Goal: Task Accomplishment & Management: Use online tool/utility

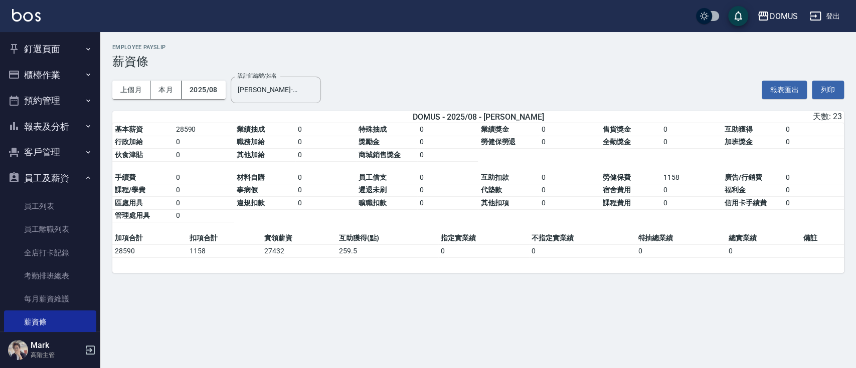
click at [84, 182] on button "員工及薪資" at bounding box center [50, 178] width 92 height 26
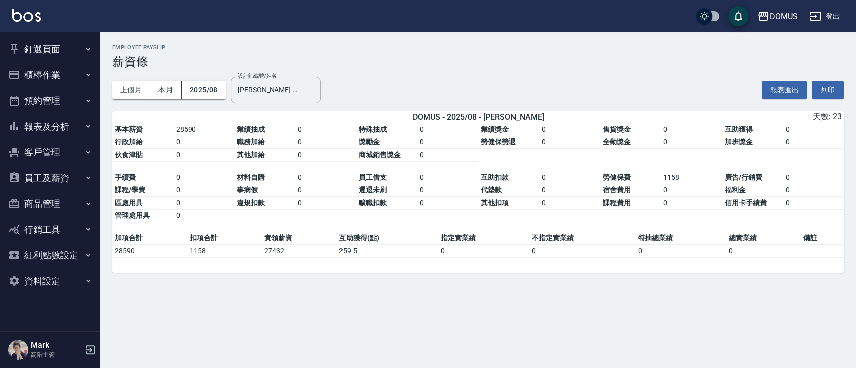
click at [64, 56] on button "釘選頁面" at bounding box center [50, 49] width 92 height 26
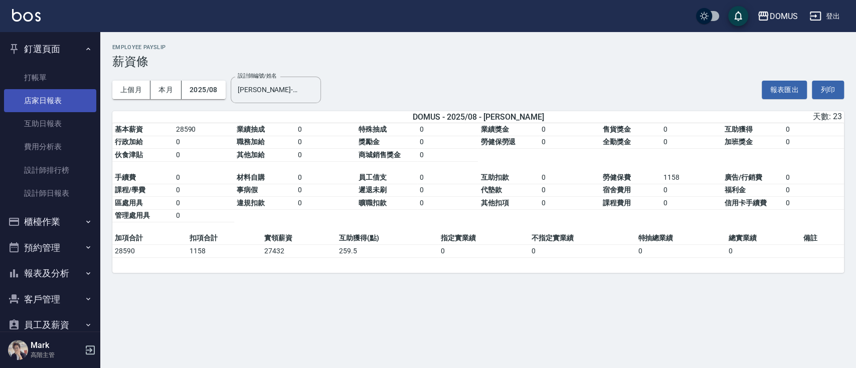
click at [61, 99] on link "店家日報表" at bounding box center [50, 100] width 92 height 23
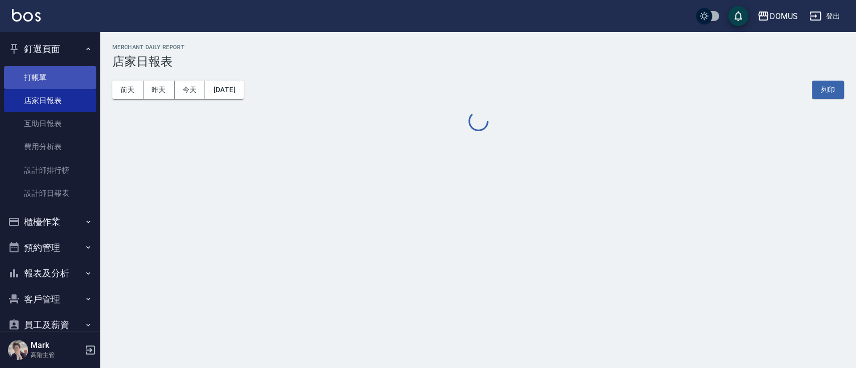
click at [48, 78] on link "打帳單" at bounding box center [50, 77] width 92 height 23
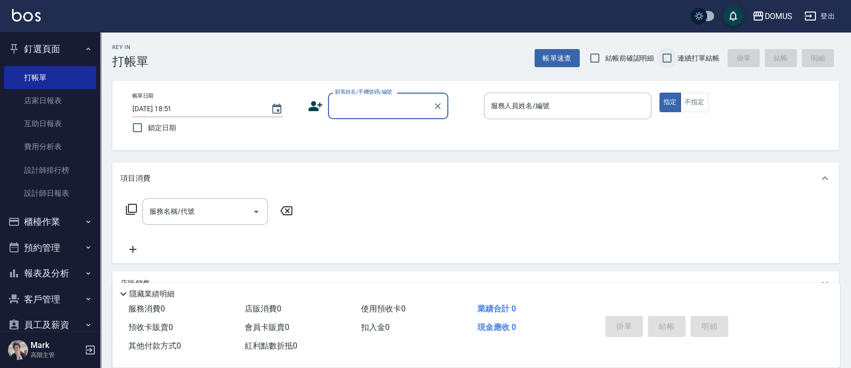
click at [663, 54] on input "連續打單結帳" at bounding box center [666, 58] width 21 height 21
checkbox input "true"
click at [392, 100] on div "顧客姓名/手機號碼/編號 顧客姓名/手機號碼/編號" at bounding box center [388, 106] width 120 height 27
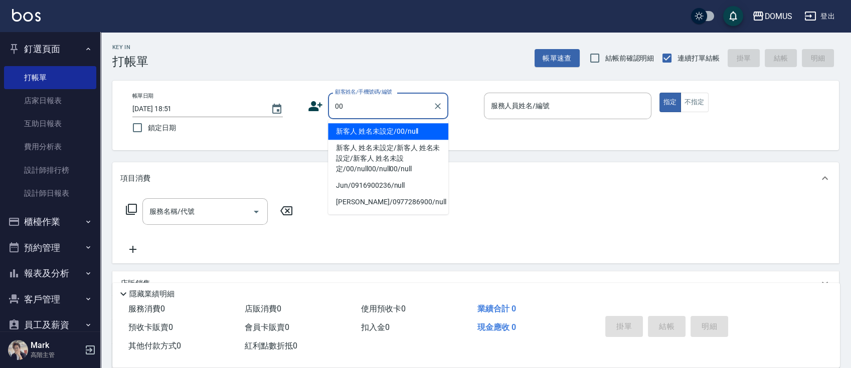
type input "新客人 姓名未設定/00/null"
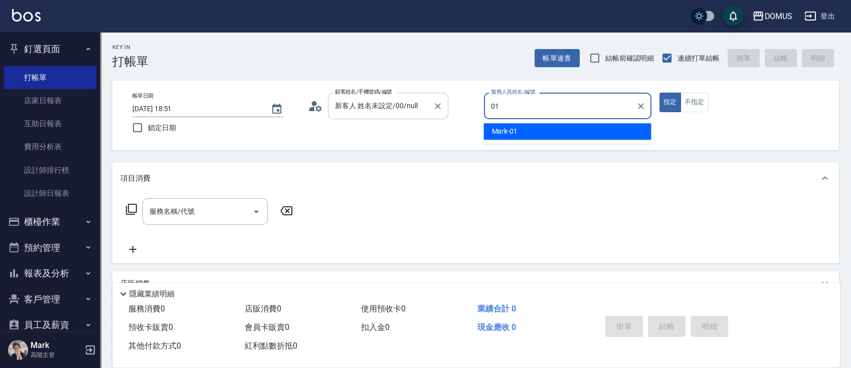
type input "Mark-01"
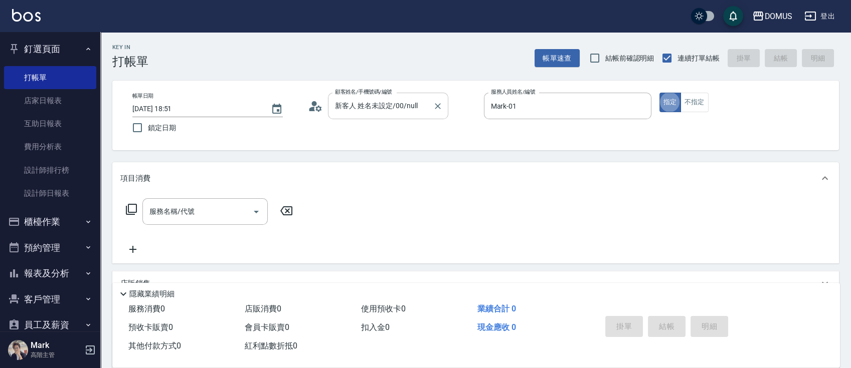
type button "true"
type input "201"
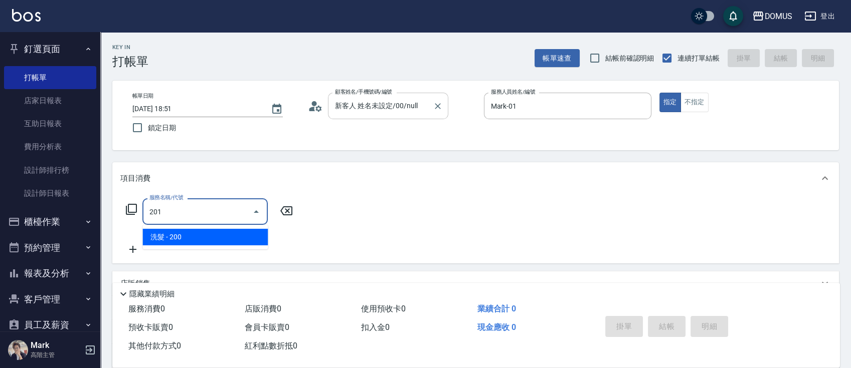
type input "20"
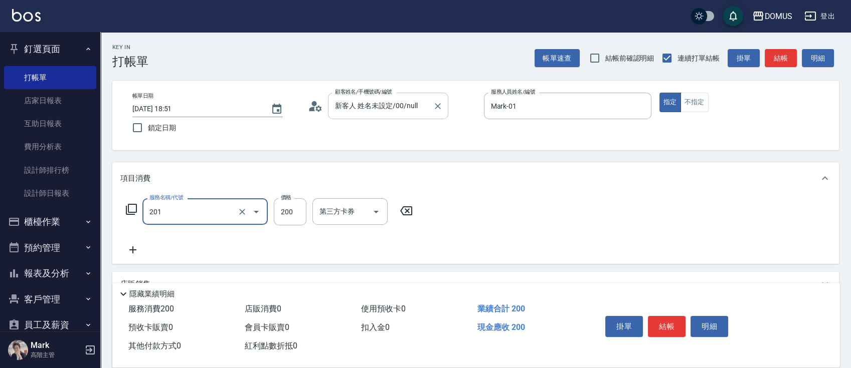
type input "洗髮(201)"
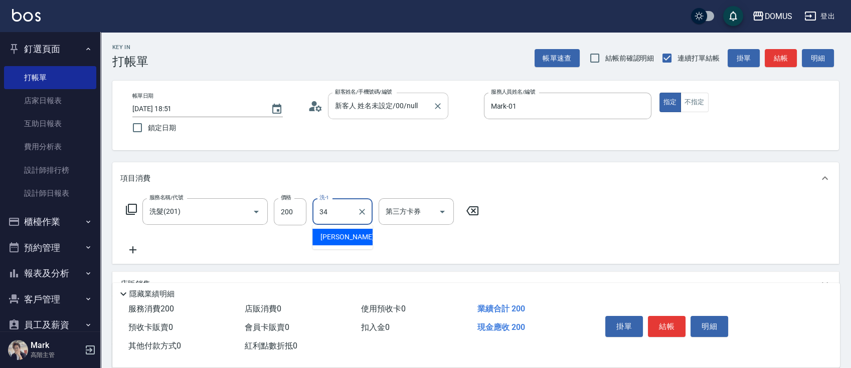
type input "Heidi-34"
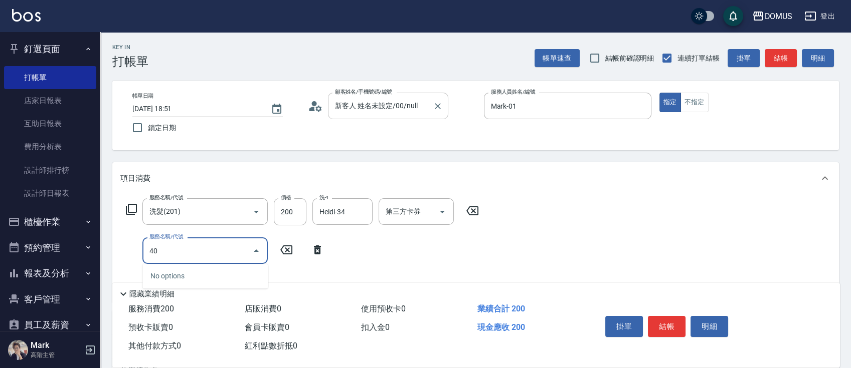
type input "401"
type input "40"
type input "剪髮(401)"
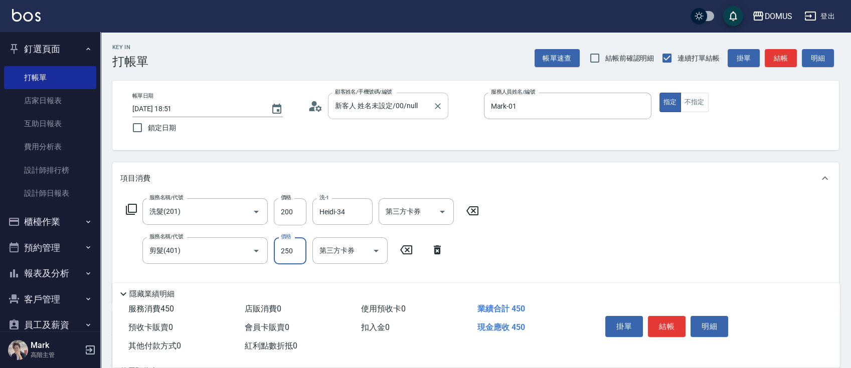
type input "20"
type input "60"
type input "80"
type input "600"
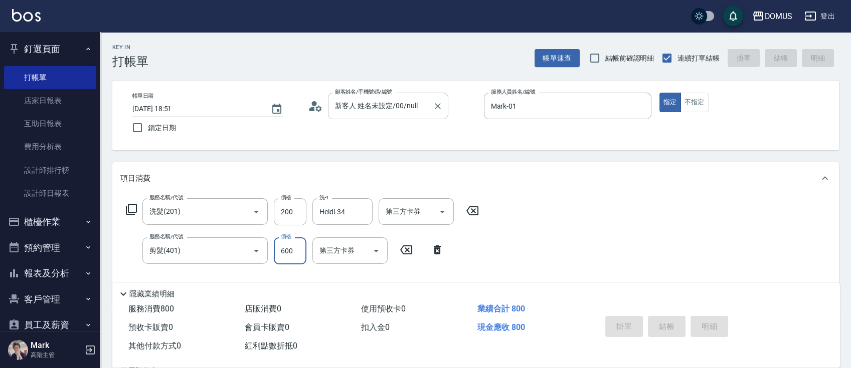
type input "[DATE] 18:52"
type input "0"
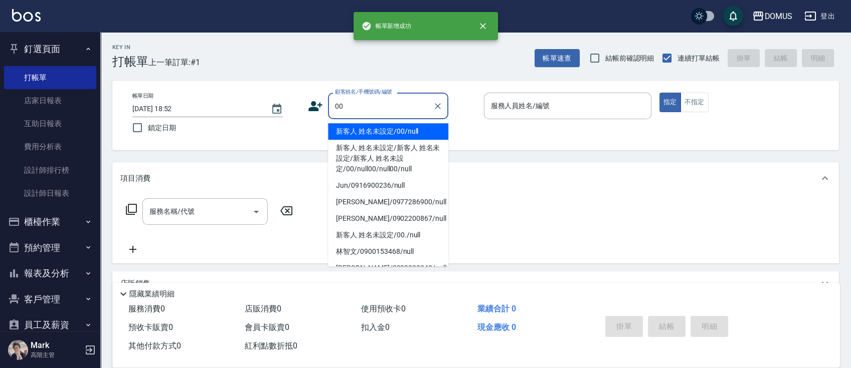
type input "新客人 姓名未設定/00/null"
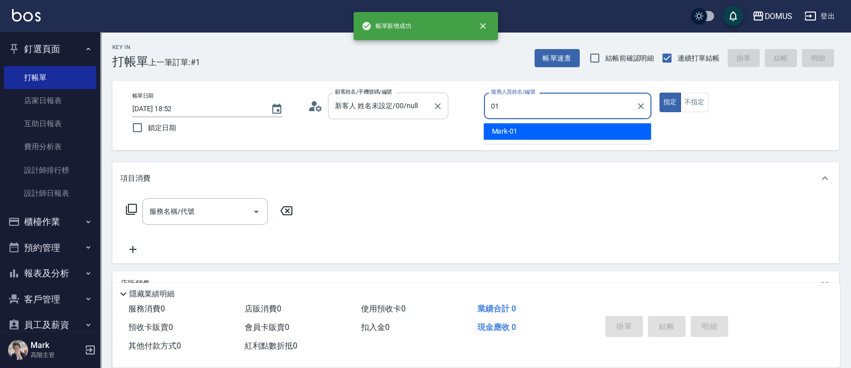
type input "Mark-01"
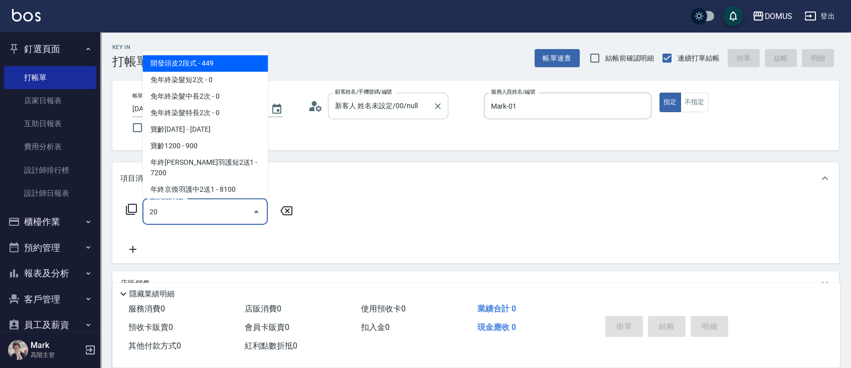
type input "201"
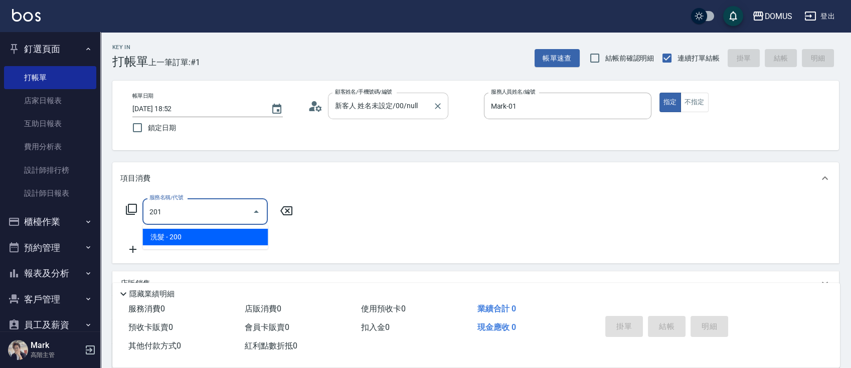
type input "20"
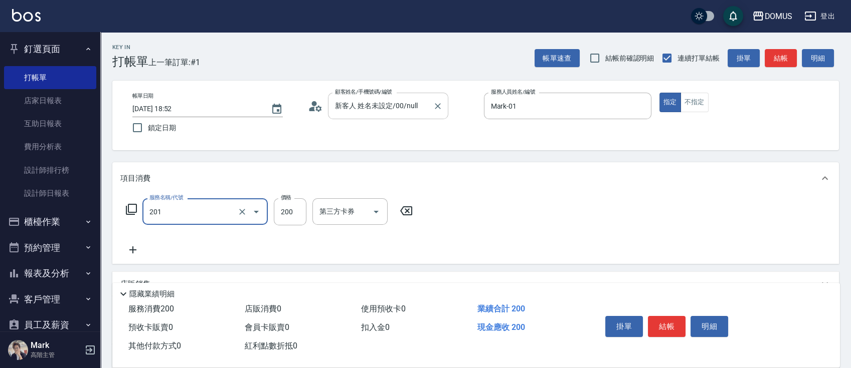
type input "洗髮(201)"
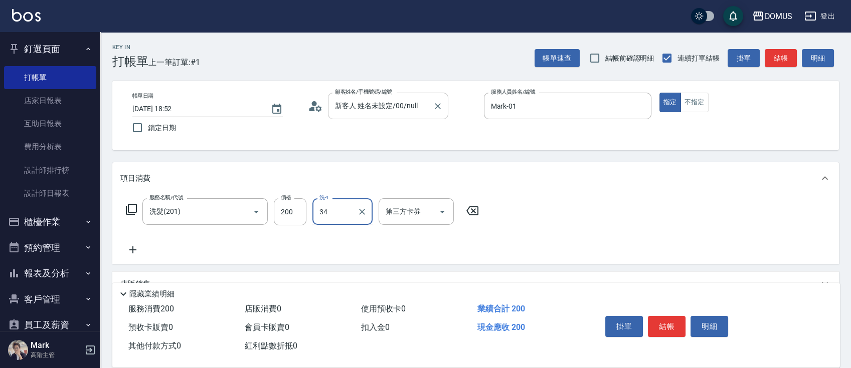
type input "Heidi-34"
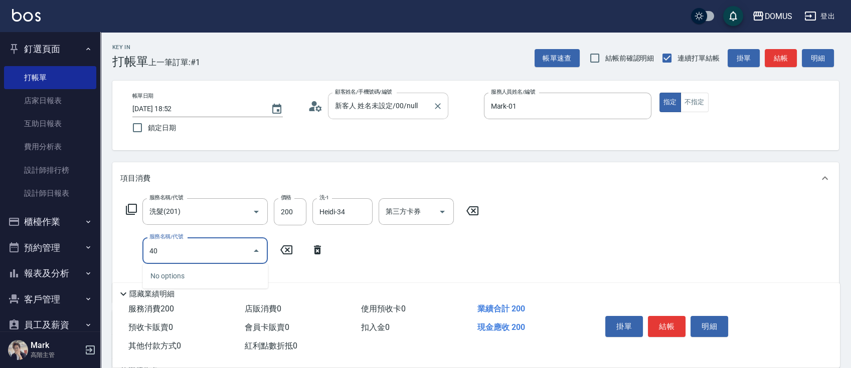
type input "401"
type input "40"
type input "剪髮(401)"
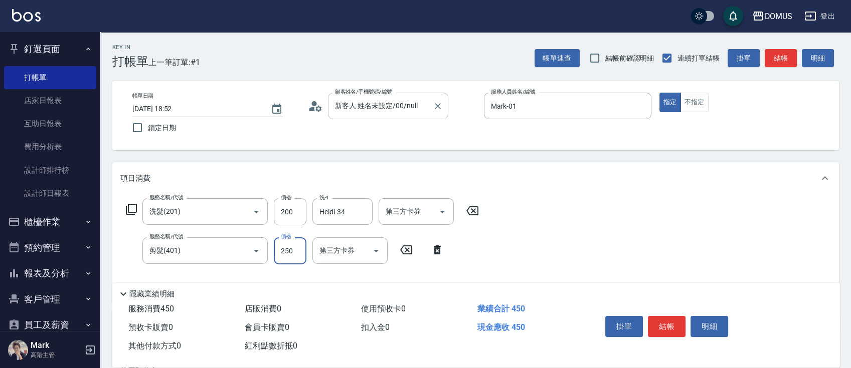
type input "20"
type input "50"
type input "70"
type input "500"
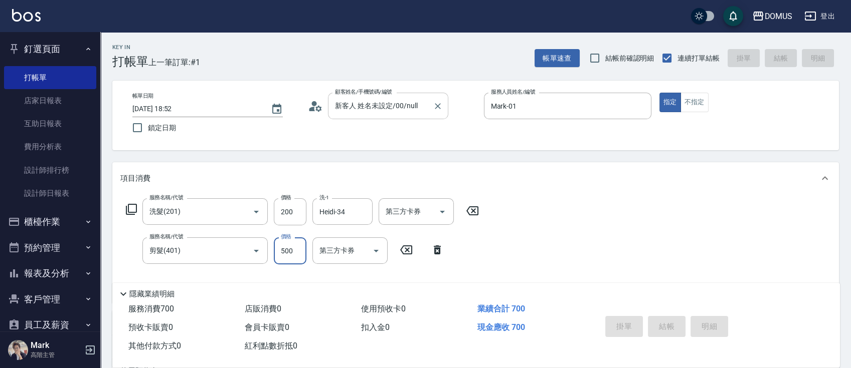
type input "0"
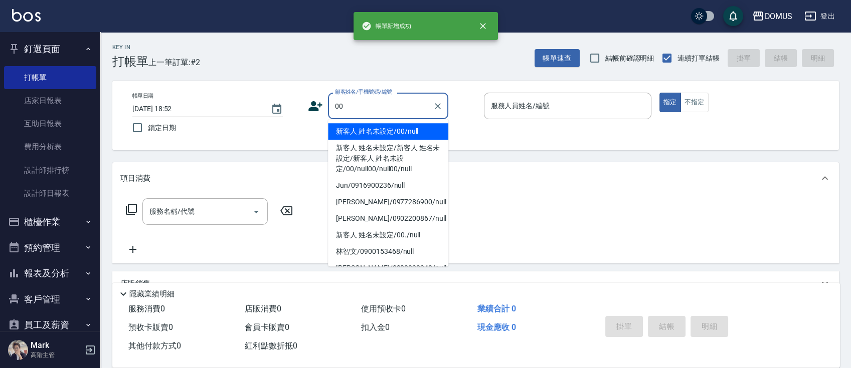
type input "新客人 姓名未設定/00/null"
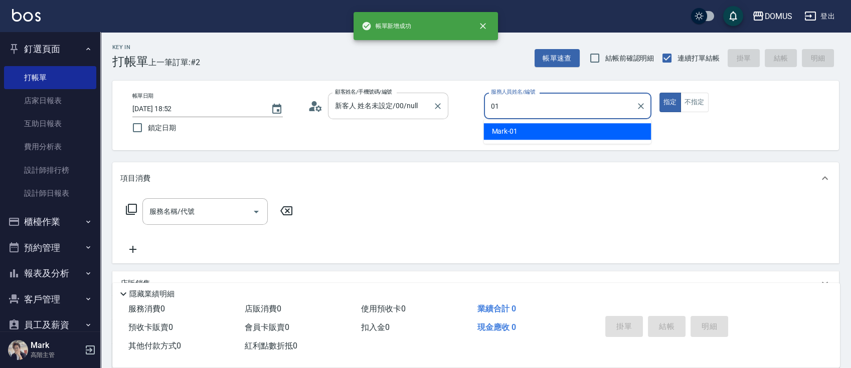
type input "Mark-01"
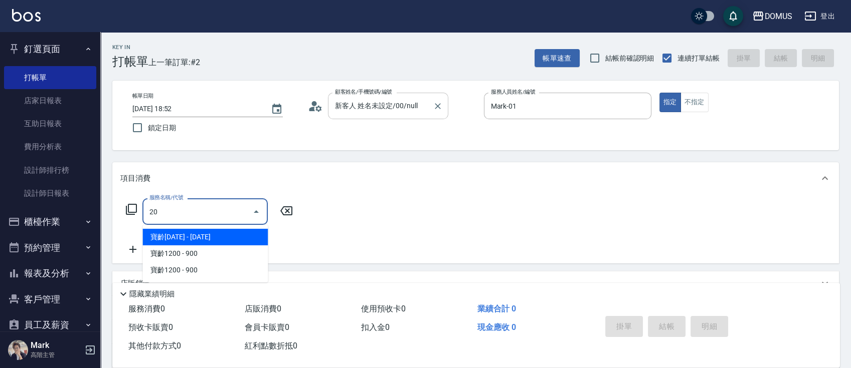
type input "201"
type input "20"
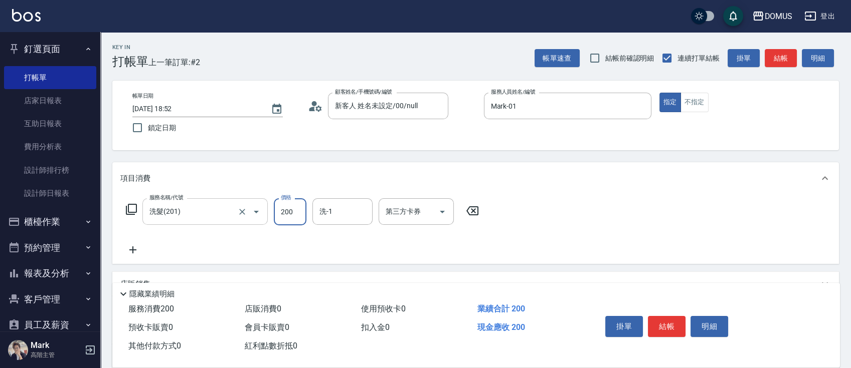
click at [173, 211] on input "洗髮(201)" at bounding box center [191, 212] width 88 height 18
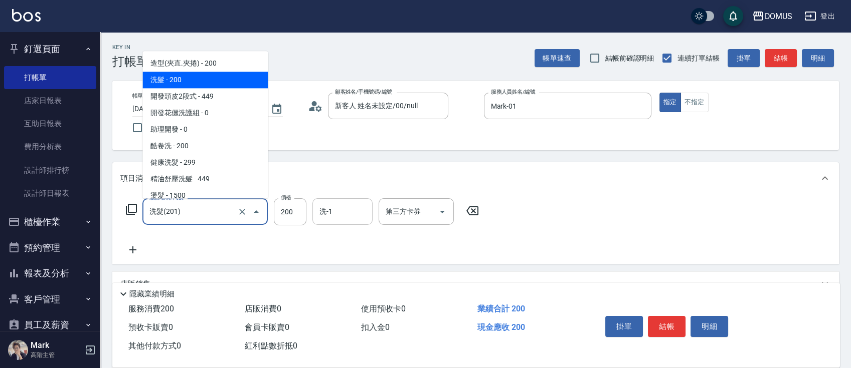
type input "4"
type input "0"
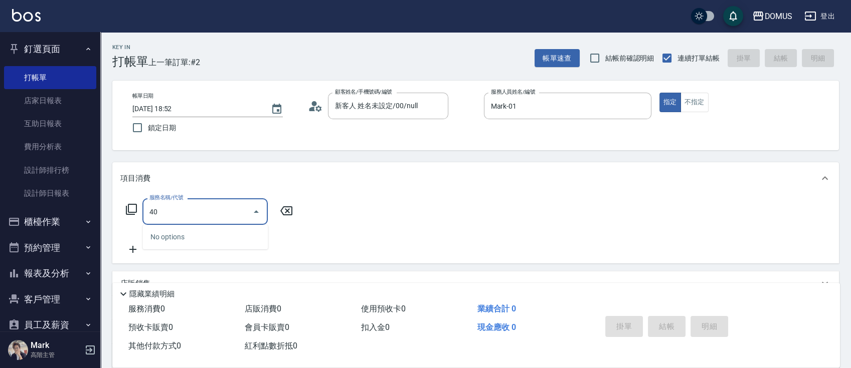
type input "401"
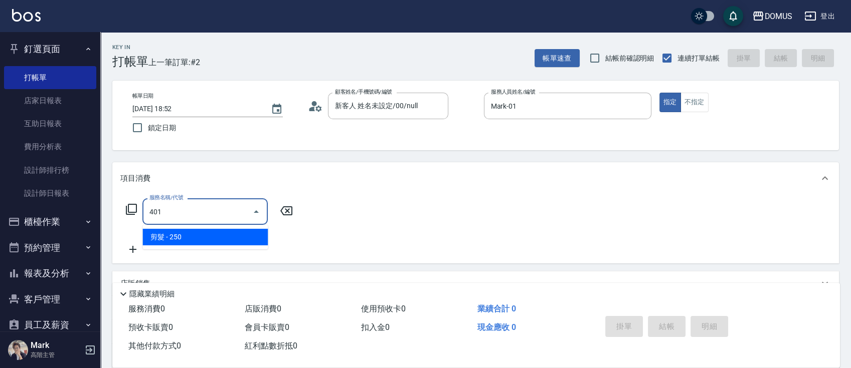
type input "20"
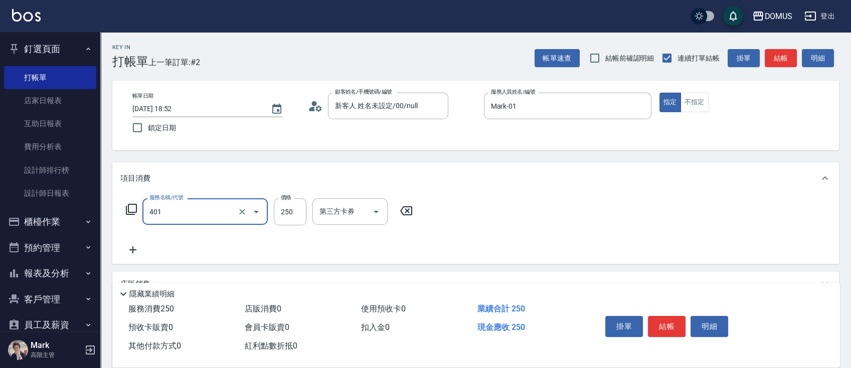
type input "剪髮(401)"
type input "0"
type input "70"
type input "700"
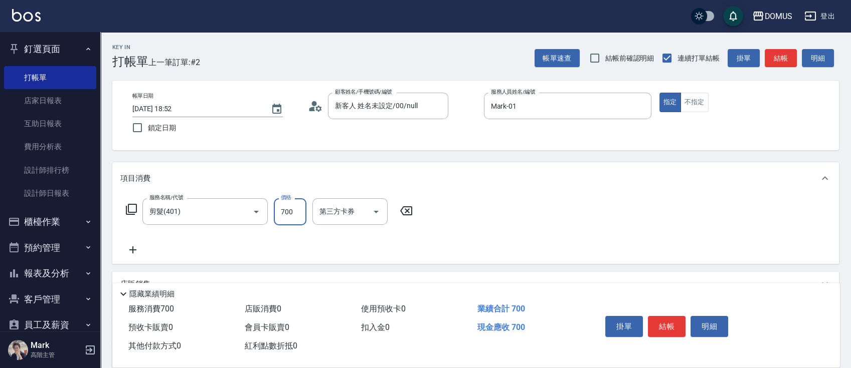
type input "[DATE] 18:53"
type input "0"
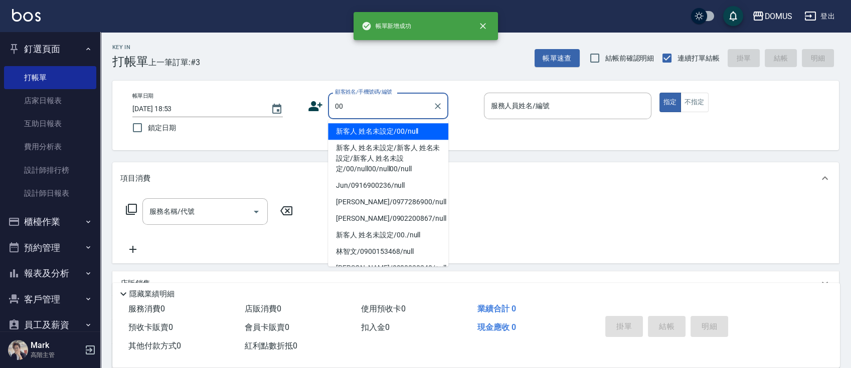
type input "新客人 姓名未設定/00/null"
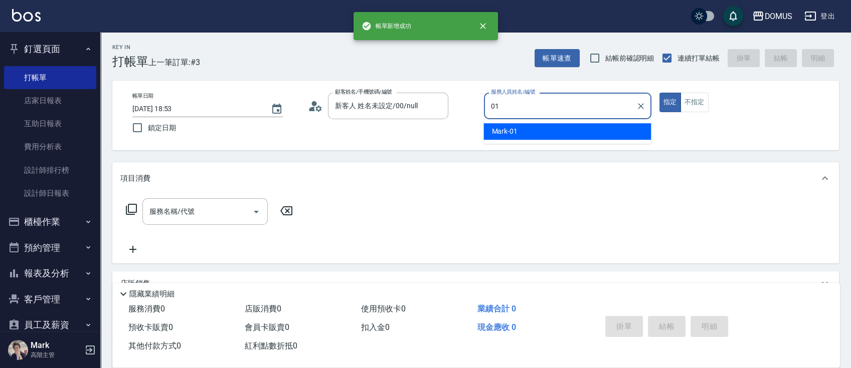
type input "Mark-01"
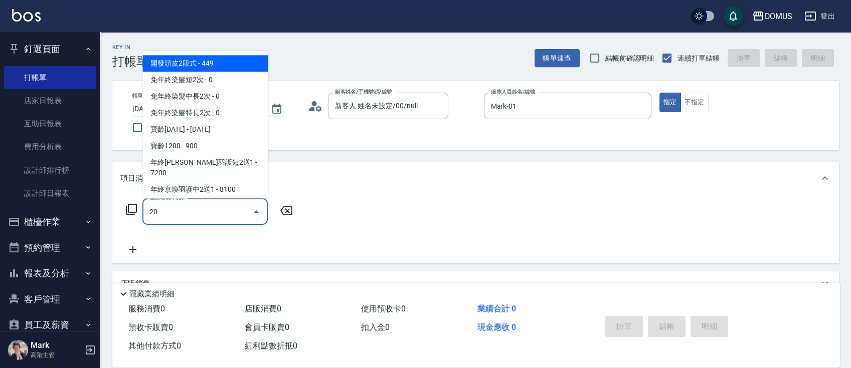
type input "201"
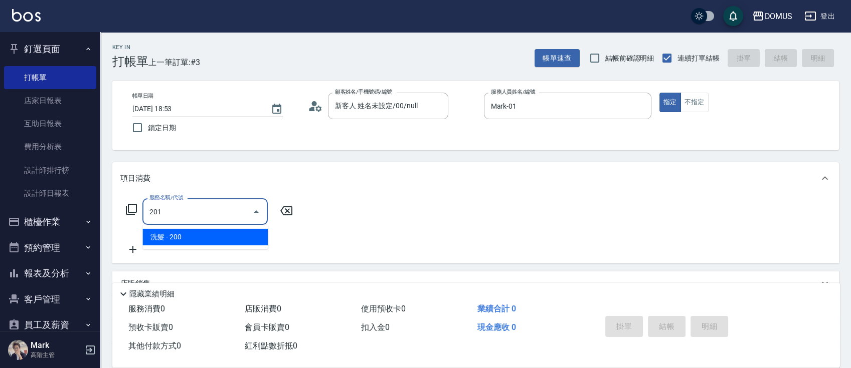
type input "20"
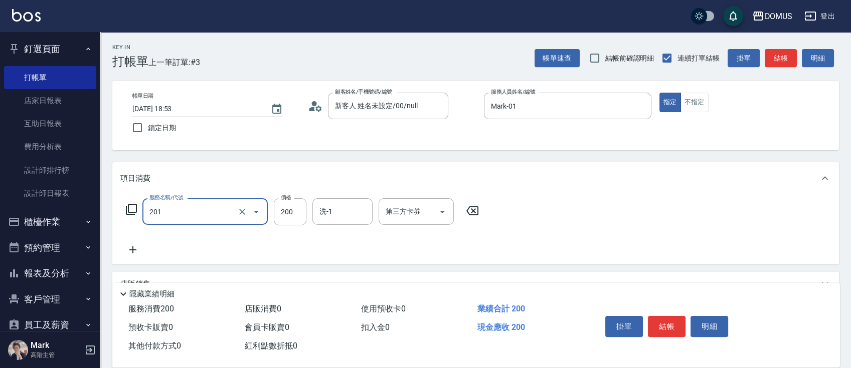
type input "洗髮(201)"
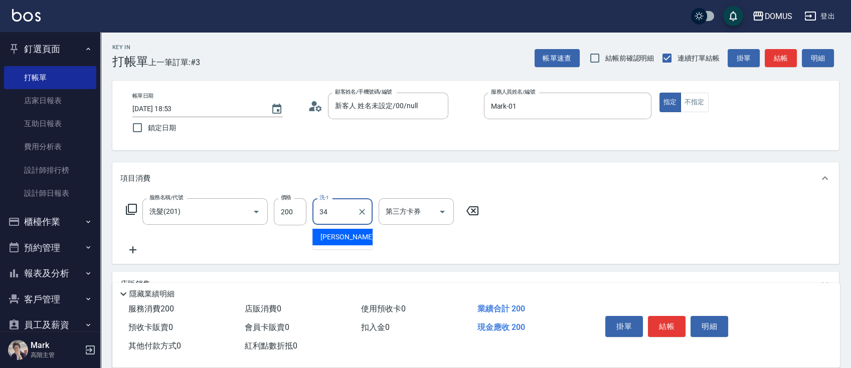
type input "Heidi-34"
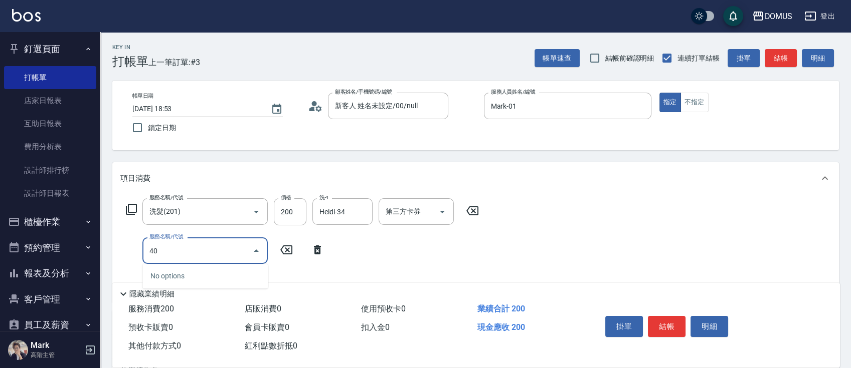
type input "401"
type input "40"
type input "剪髮(401)"
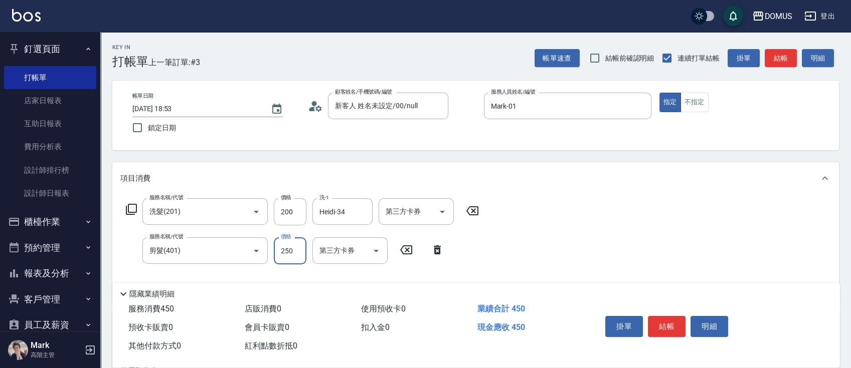
type input "20"
type input "60"
type input "80"
type input "600"
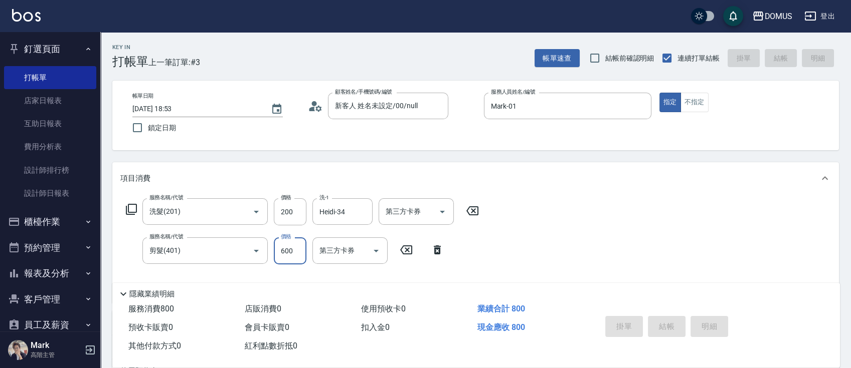
type input "0"
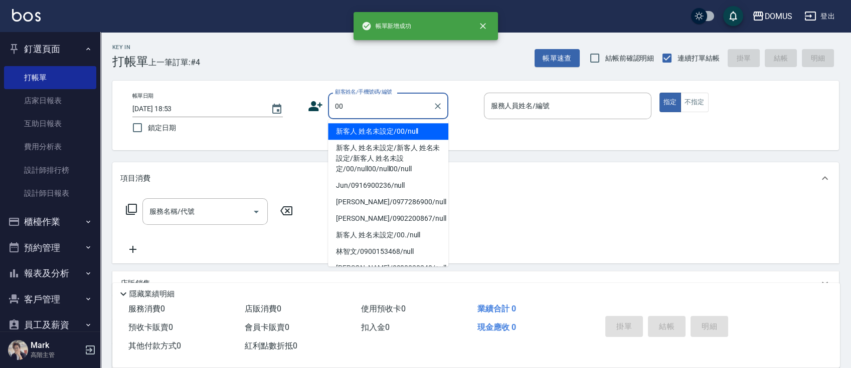
type input "新客人 姓名未設定/00/null"
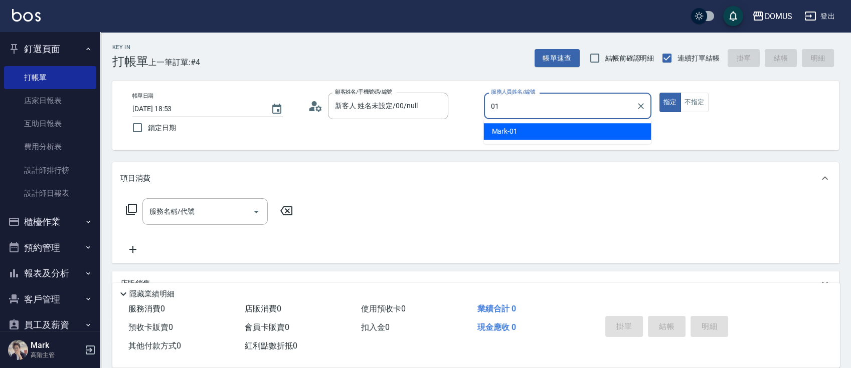
type input "Mark-01"
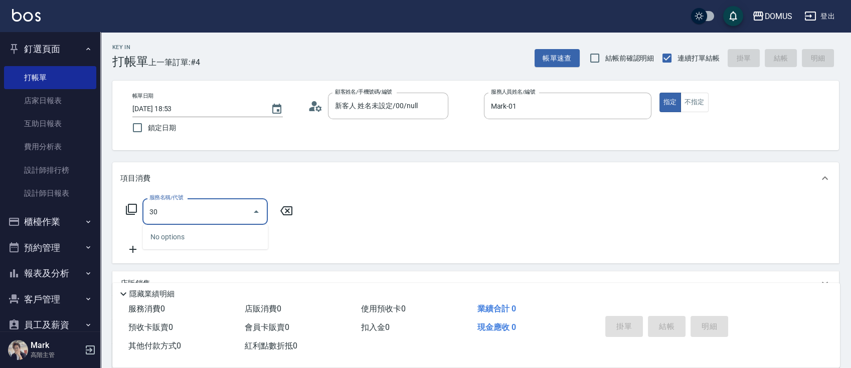
type input "301"
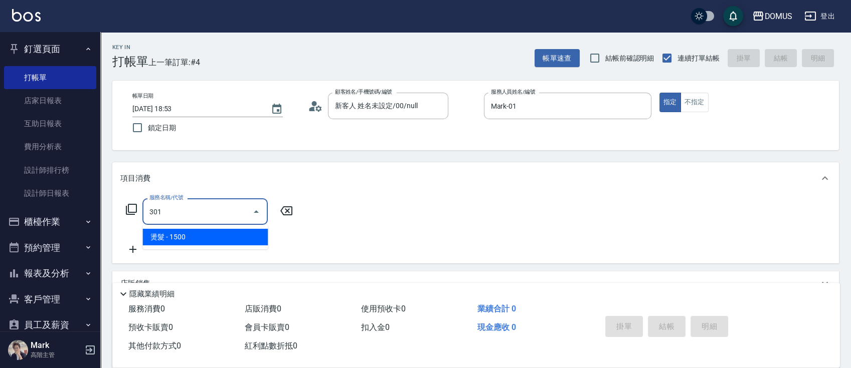
type input "150"
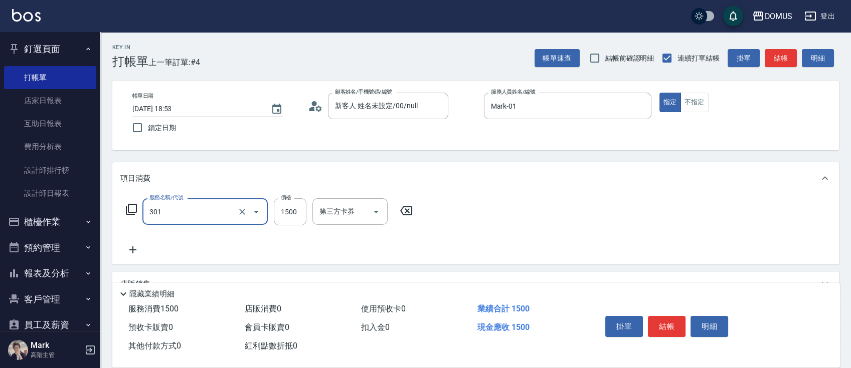
type input "燙髮(301)"
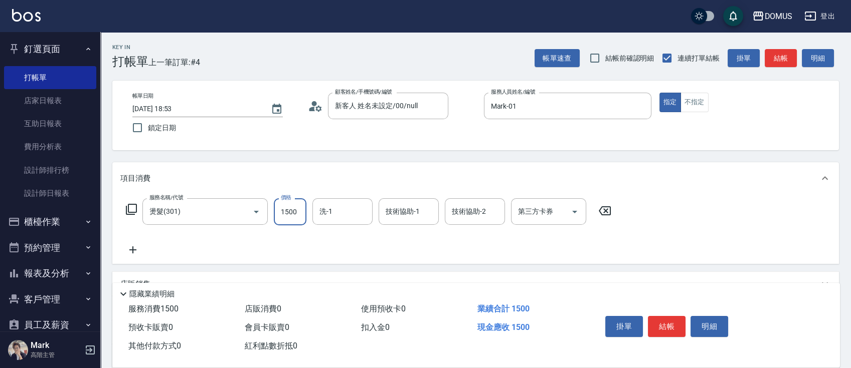
type input "0"
type input "20"
type input "200"
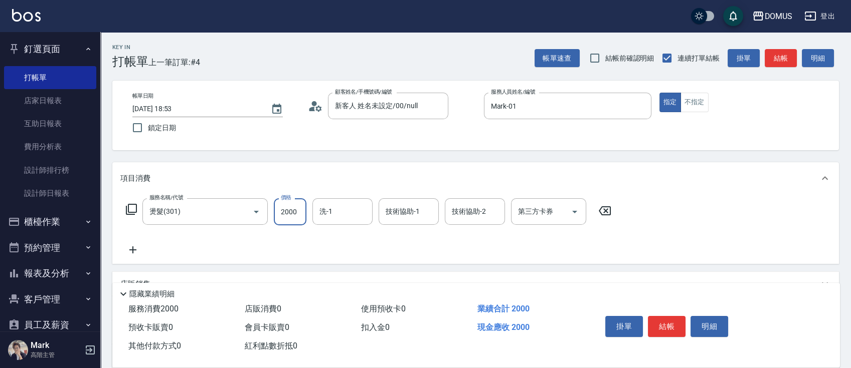
type input "2000"
type input "Heidi-34"
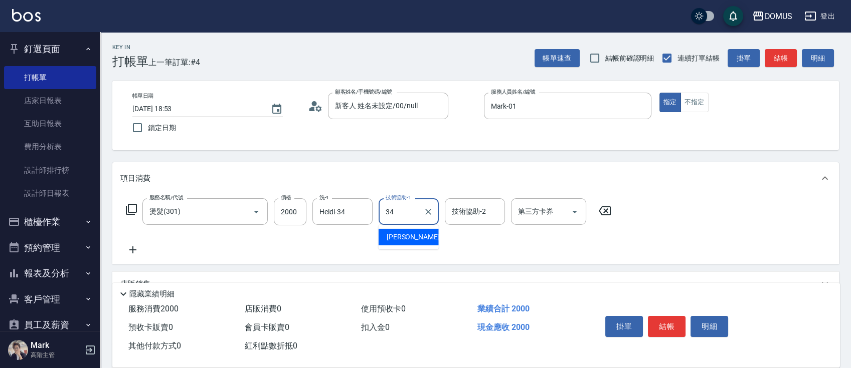
type input "Heidi-34"
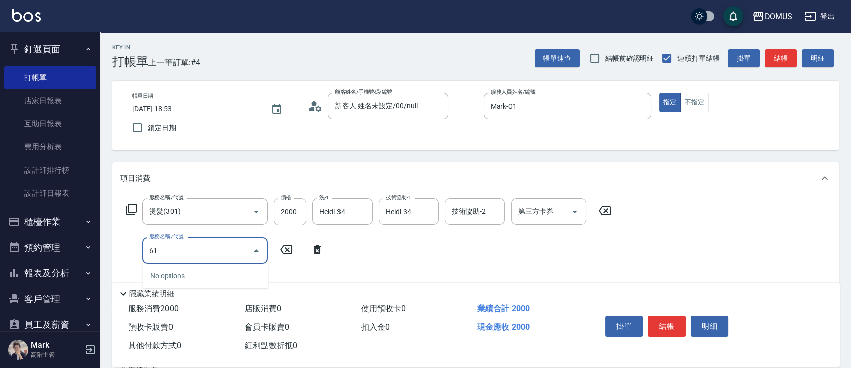
type input "618"
type input "400"
type input "鉑金M(618)"
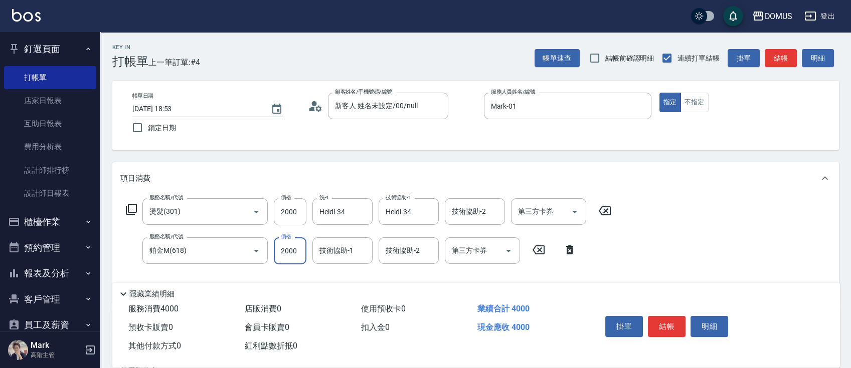
type input "200"
type input "21"
type input "220"
type input "210"
type input "410"
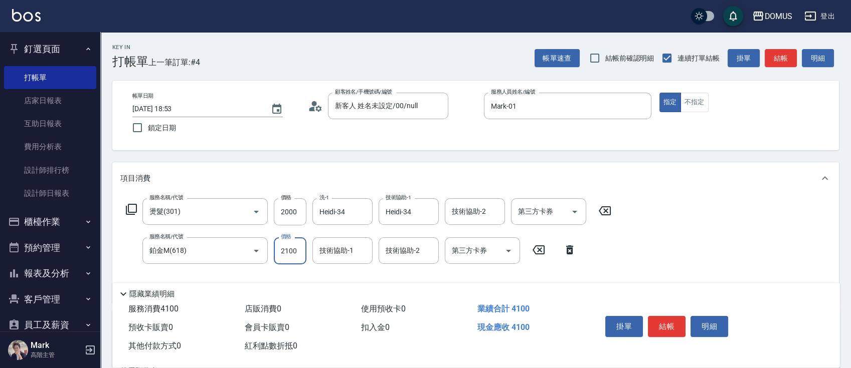
type input "2100"
type input "Heidi-34"
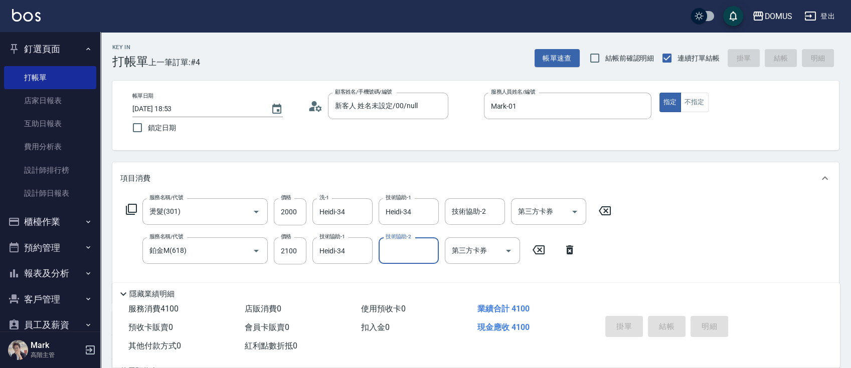
type input "0"
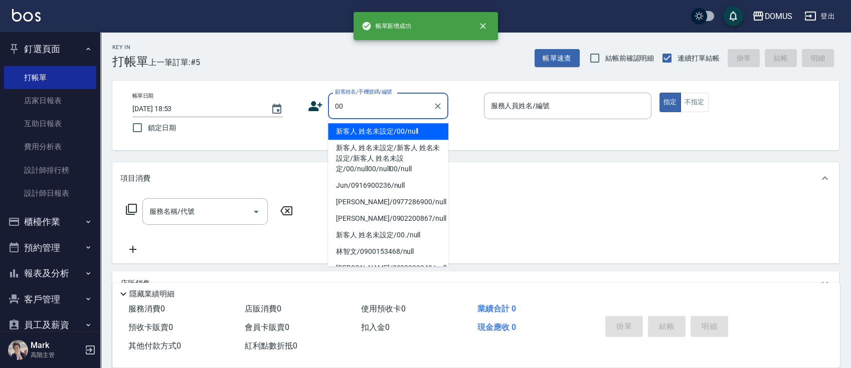
type input "新客人 姓名未設定/00/null"
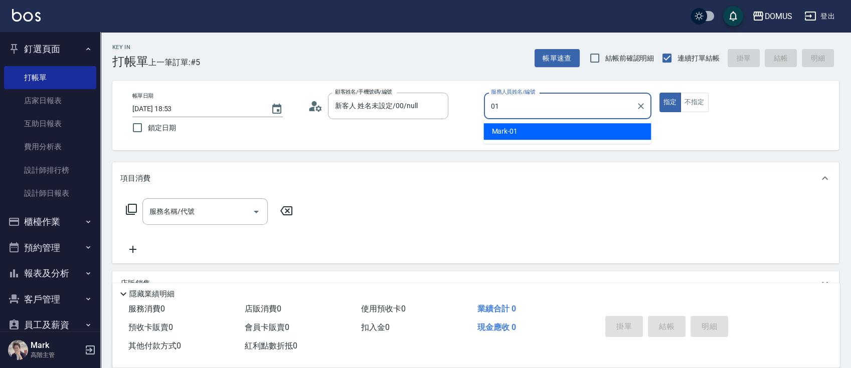
type input "Mark-01"
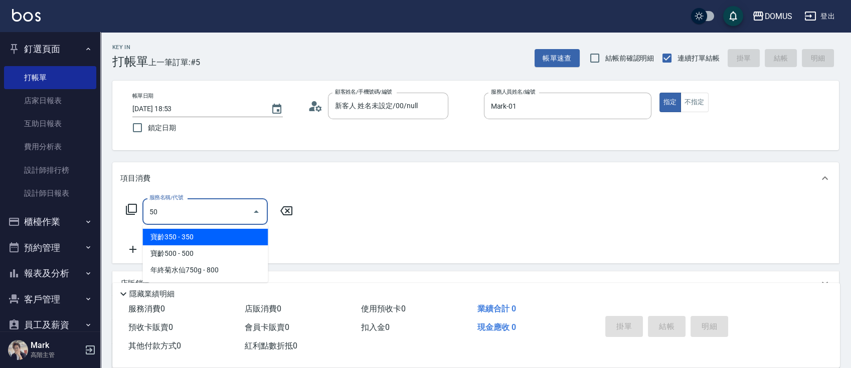
type input "501"
type input "100"
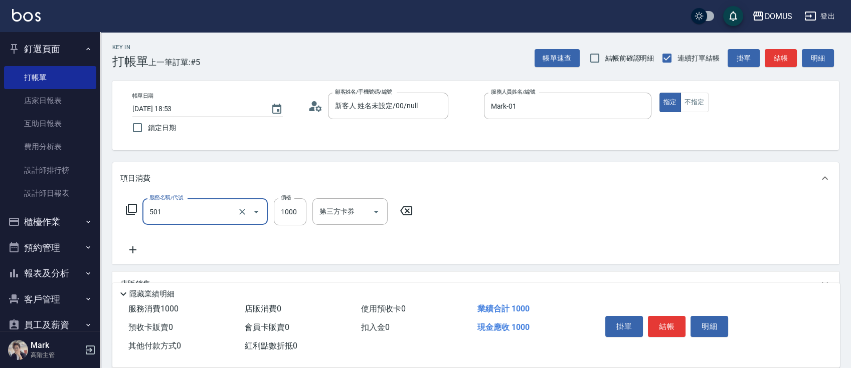
type input "染髮(501)"
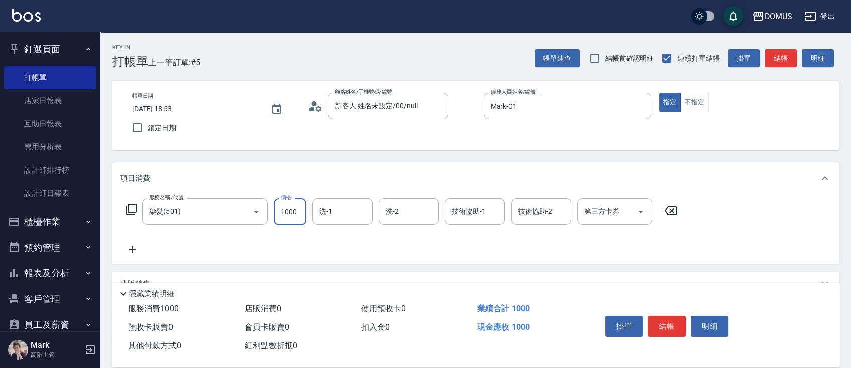
type input "0"
type input "20"
type input "200"
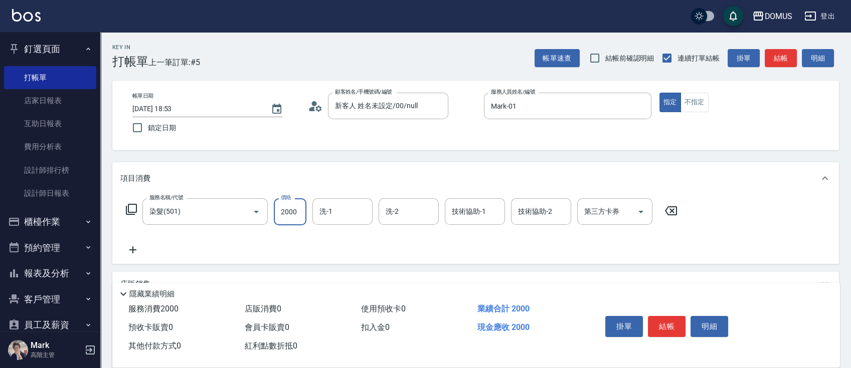
type input "2000"
type input "Heidi-34"
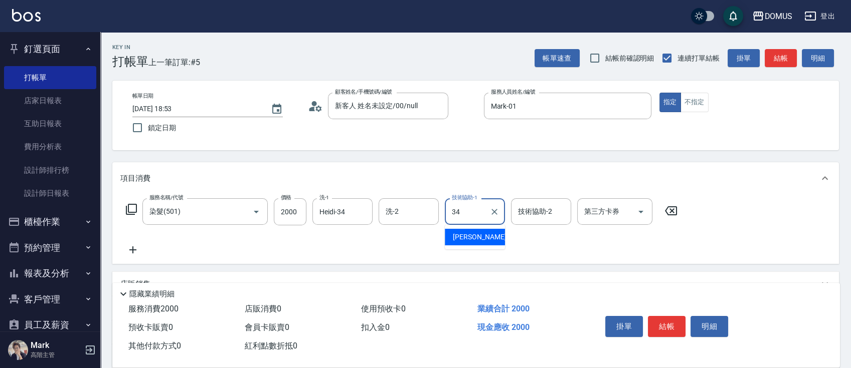
type input "Heidi-34"
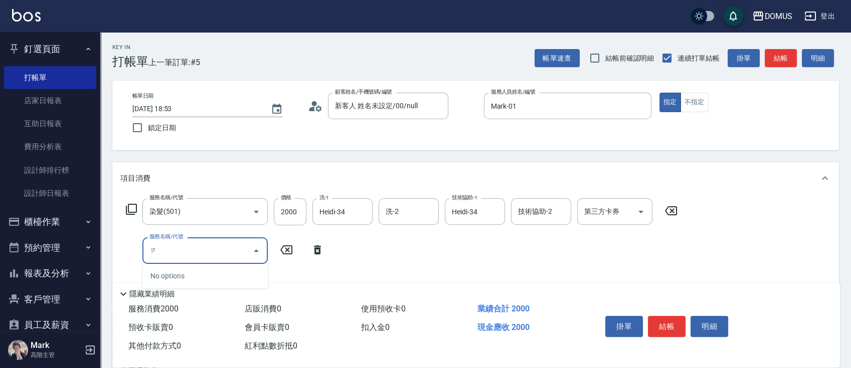
type input "自"
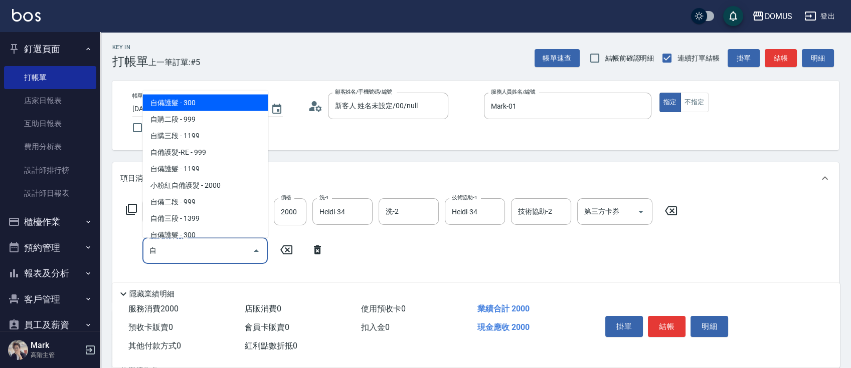
type input "230"
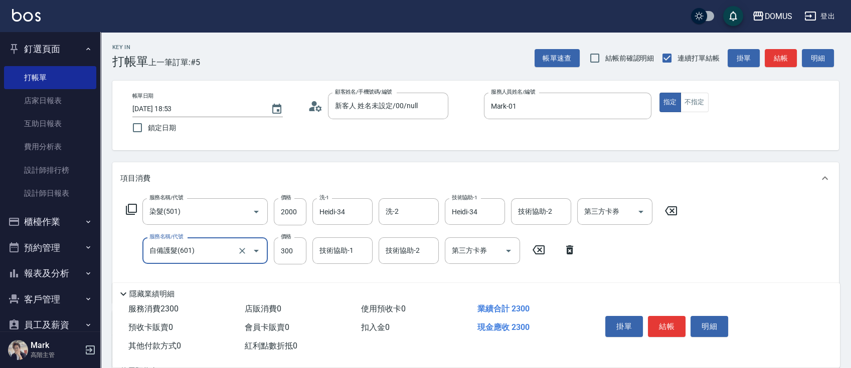
type input "自備護髮(601)"
type input "200"
type input "50"
type input "250"
type input "500"
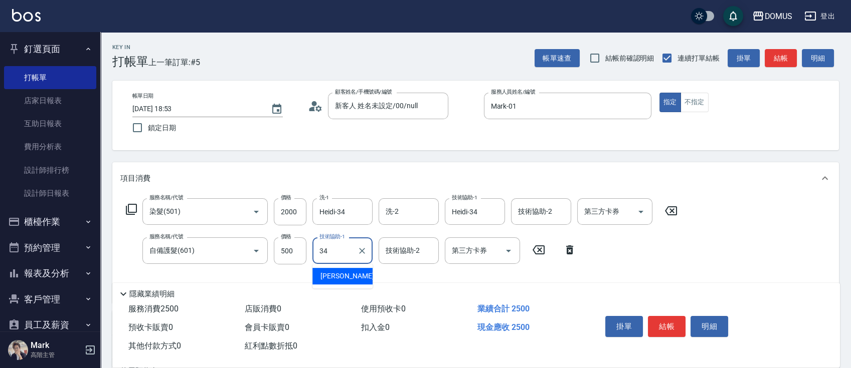
type input "Heidi-34"
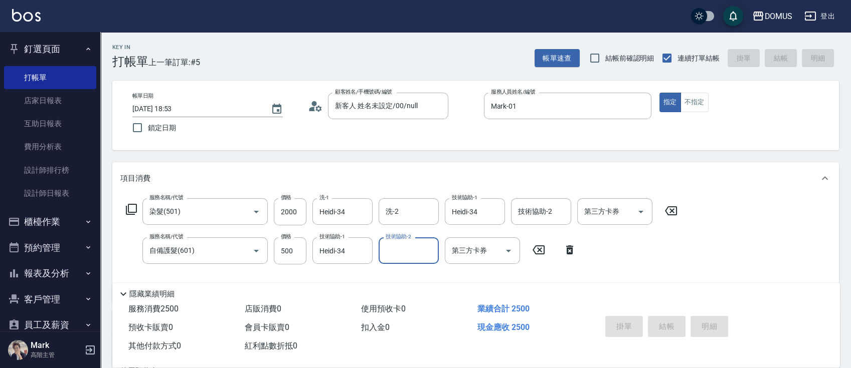
type input "0"
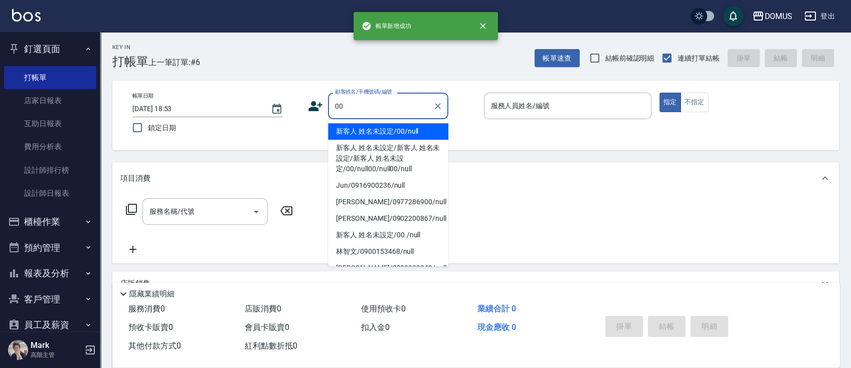
type input "新客人 姓名未設定/00/null"
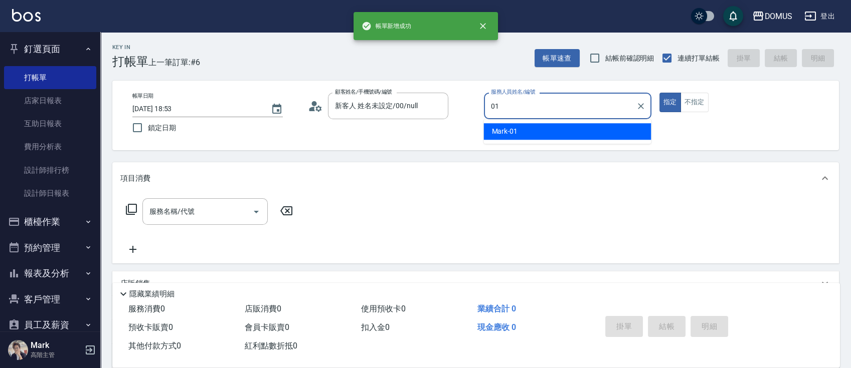
type input "Mark-01"
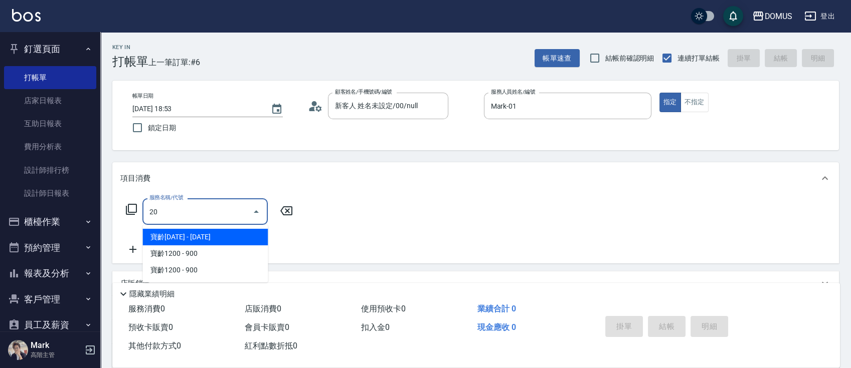
type input "201"
type input "20"
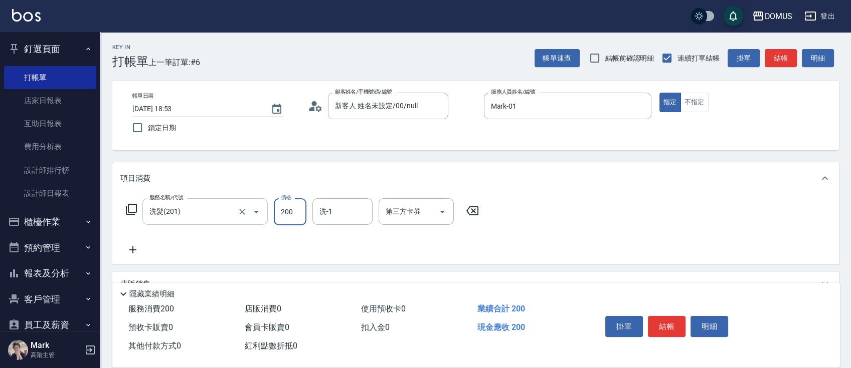
click at [191, 207] on input "洗髮(201)" at bounding box center [191, 212] width 88 height 18
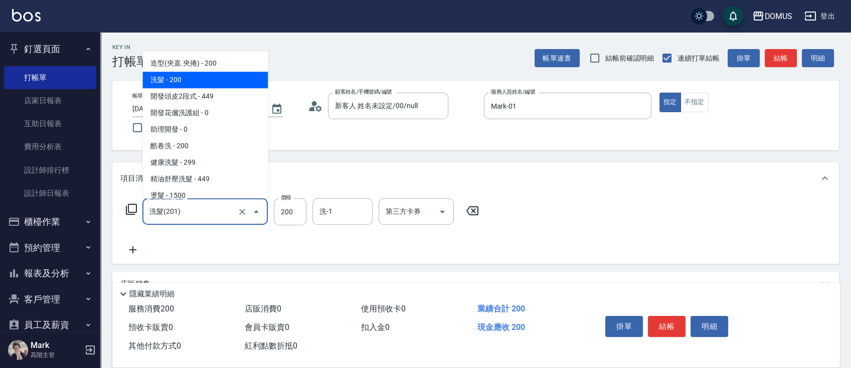
type input "4"
type input "0"
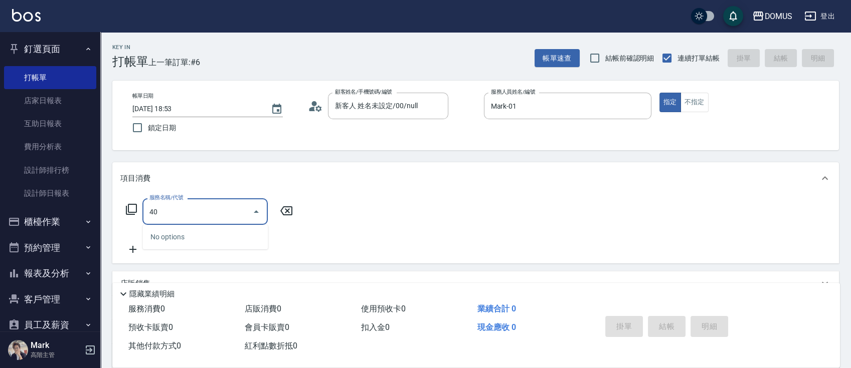
type input "401"
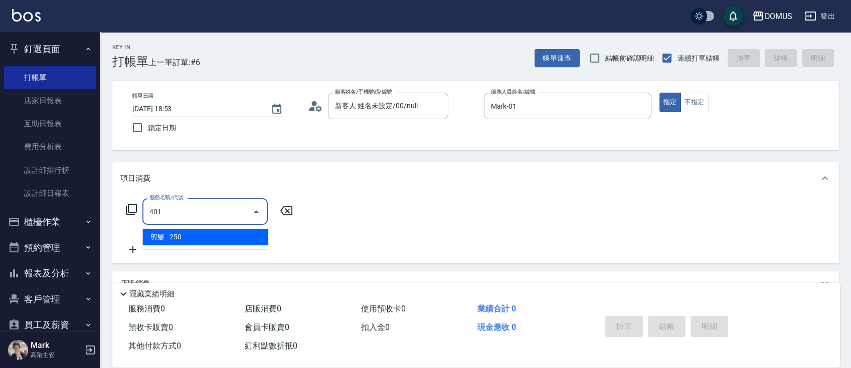
type input "20"
type input "剪髮(401)"
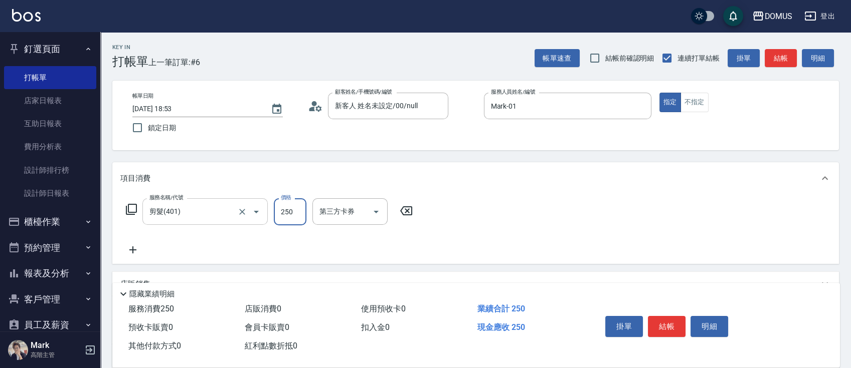
type input "0"
type input "80"
type input "800"
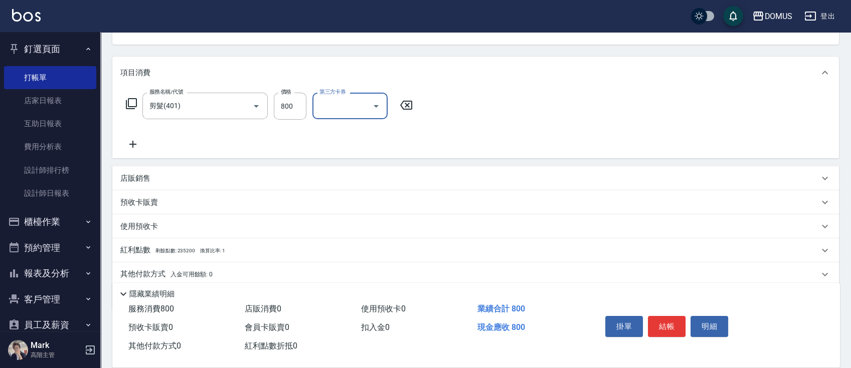
scroll to position [143, 0]
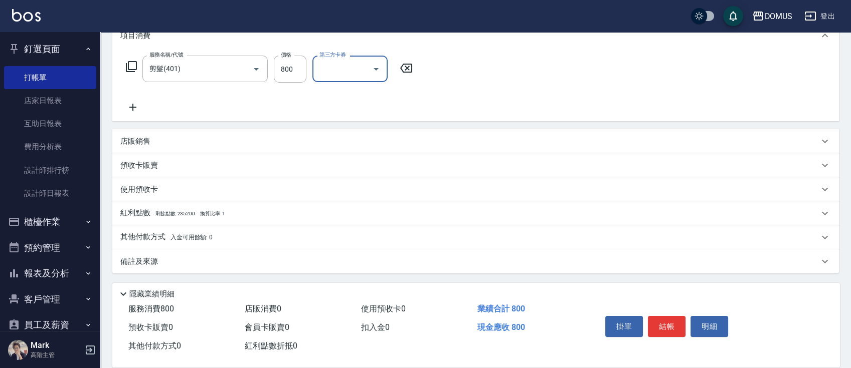
click at [146, 143] on p "店販銷售" at bounding box center [135, 141] width 30 height 11
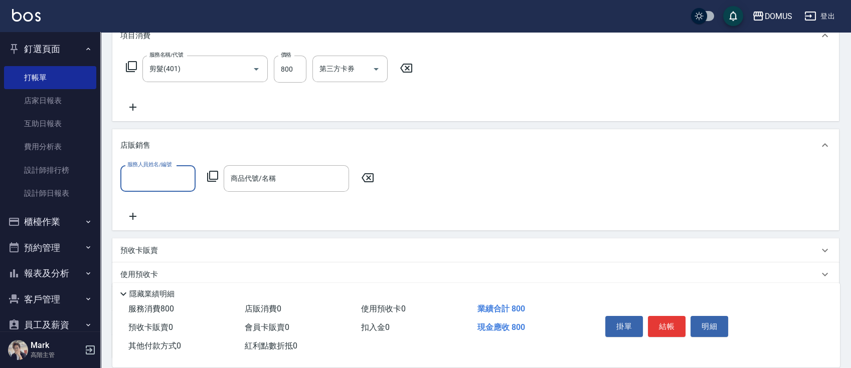
scroll to position [0, 0]
type input "Mark-01"
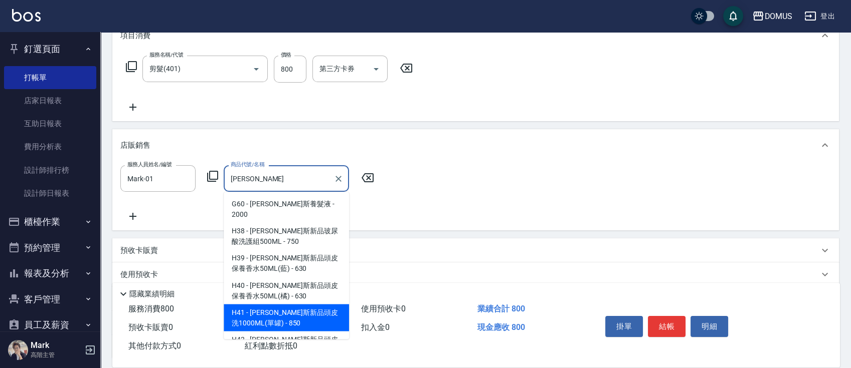
click at [315, 305] on span "H41 - [PERSON_NAME]斯新品頭皮洗1000ML(單罐) - 850" at bounding box center [286, 317] width 125 height 27
type input "[PERSON_NAME]斯新品頭皮洗1000ML(單罐)"
type input "160"
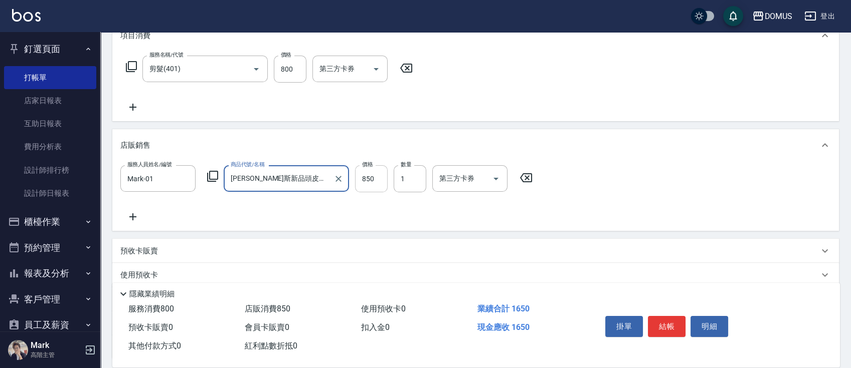
type input "[PERSON_NAME]斯新品頭皮洗1000ML(單罐)"
click at [376, 181] on input "850" at bounding box center [371, 178] width 33 height 27
type input "80"
type input "160"
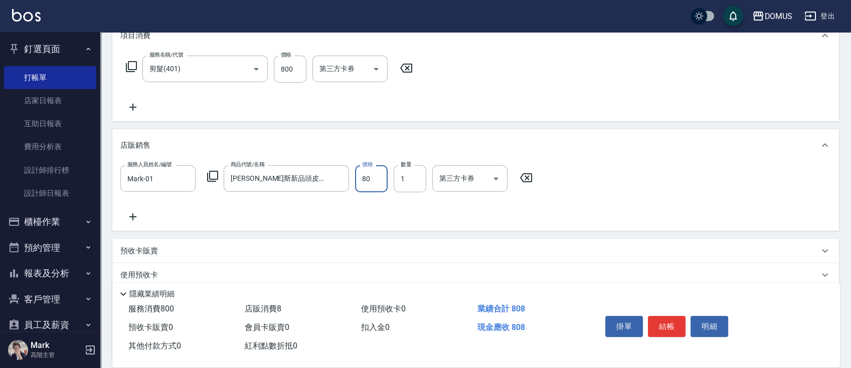
type input "800"
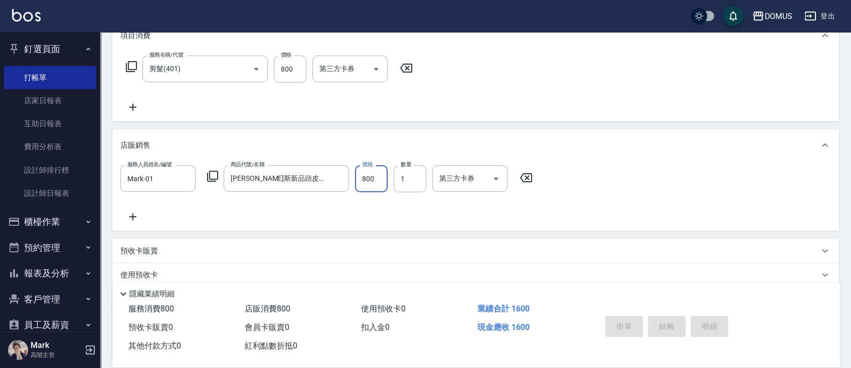
type input "[DATE] 18:54"
type input "0"
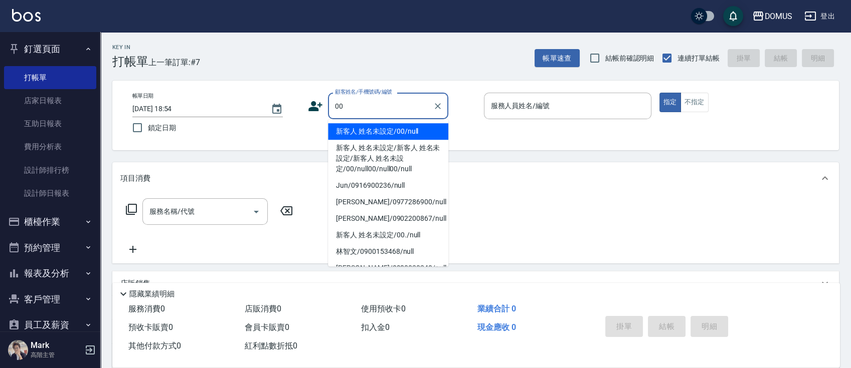
type input "新客人 姓名未設定/00/null"
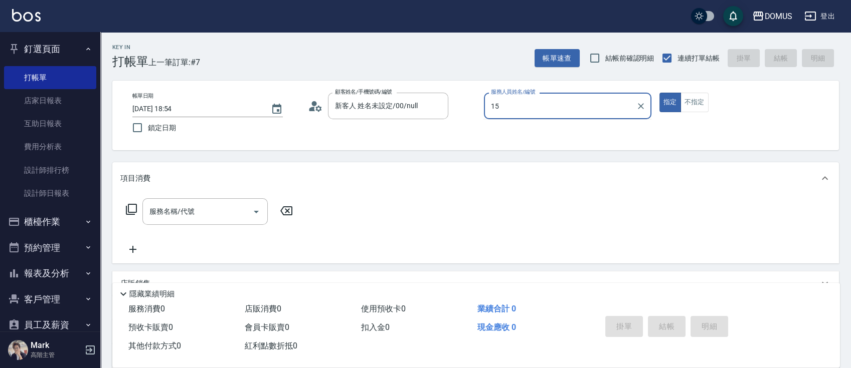
type input "[PERSON_NAME]-15"
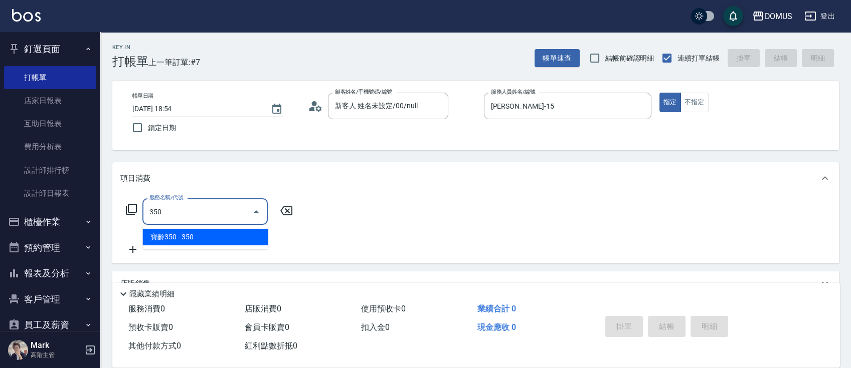
type input "寶齡350(1000)"
type input "30"
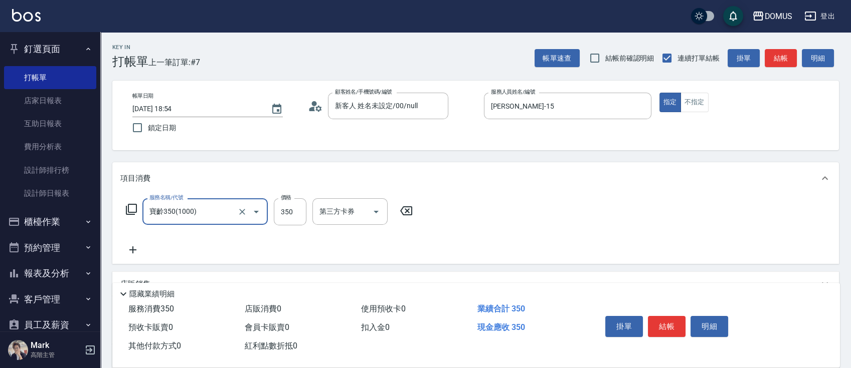
type input "寶齡350(1000)"
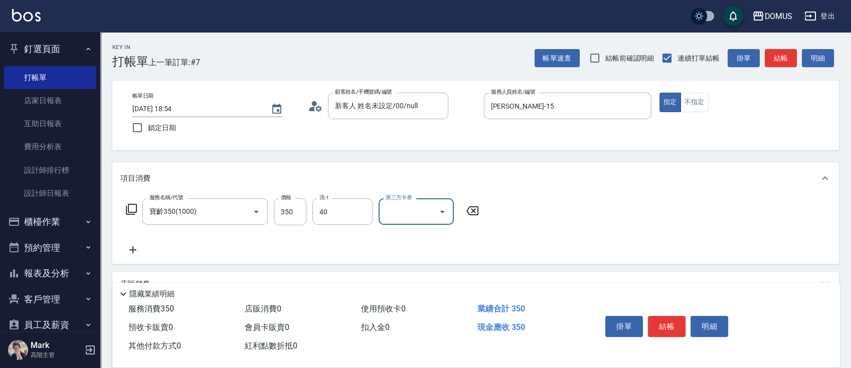
type input "[PERSON_NAME]-40"
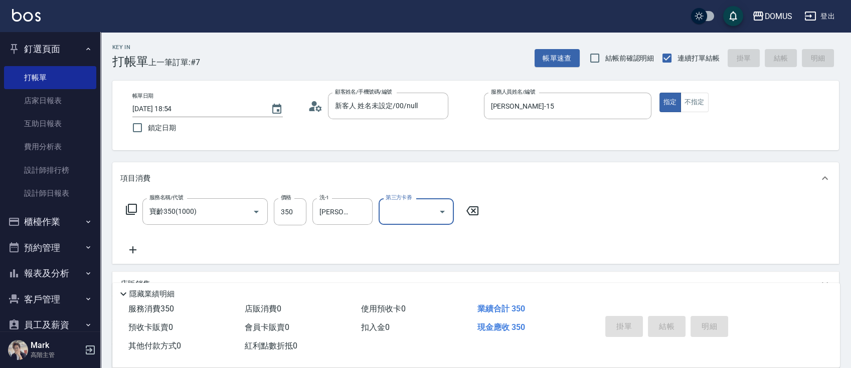
type input "0"
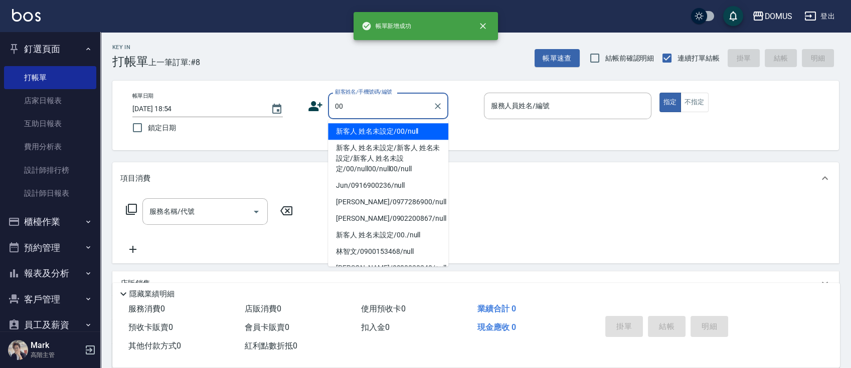
type input "新客人 姓名未設定/00/null"
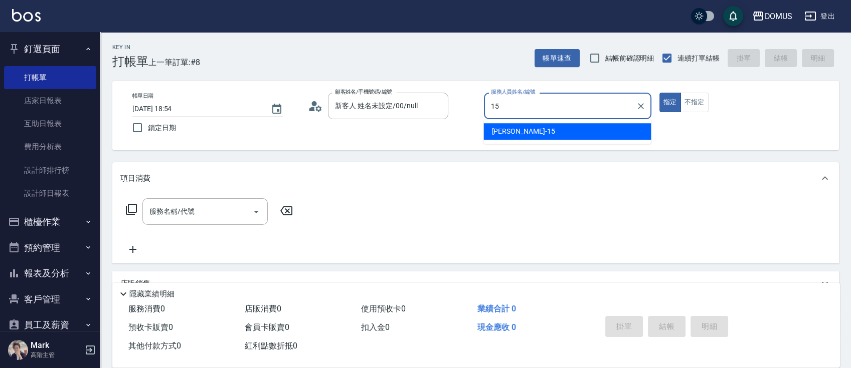
type input "[PERSON_NAME]-15"
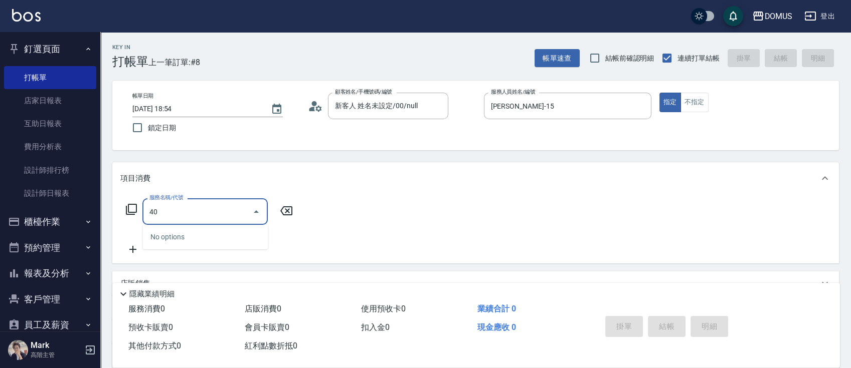
type input "401"
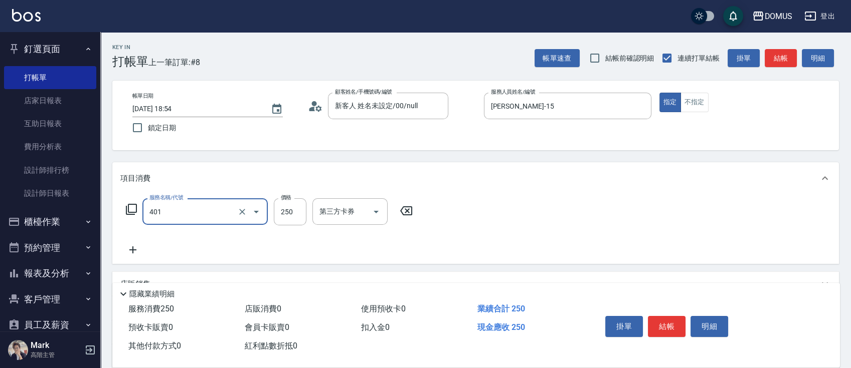
type input "20"
type input "剪髮(401)"
type input "0"
type input "60"
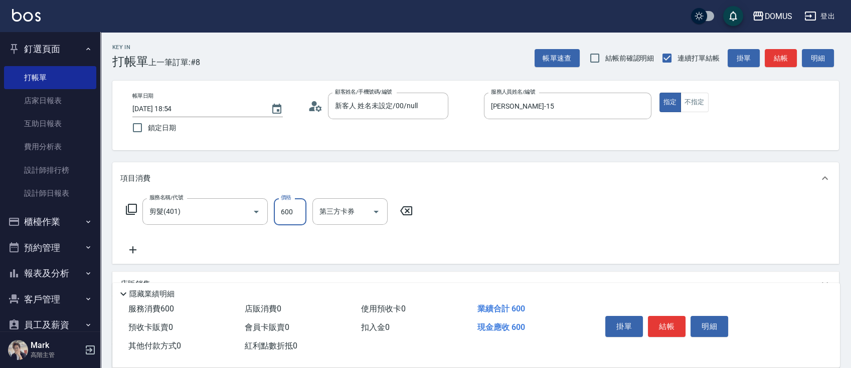
type input "600"
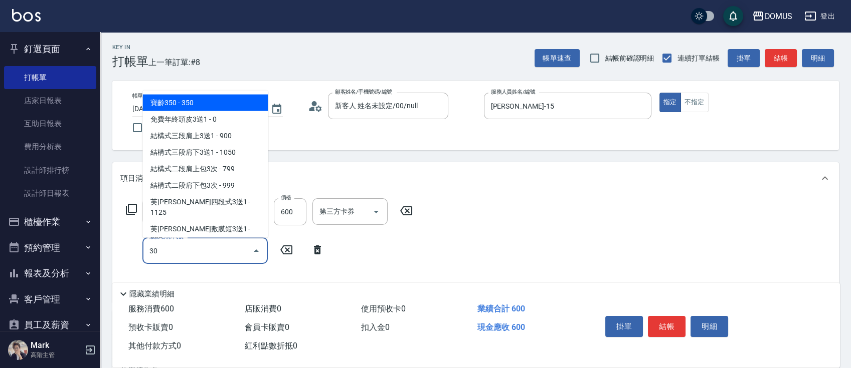
type input "301"
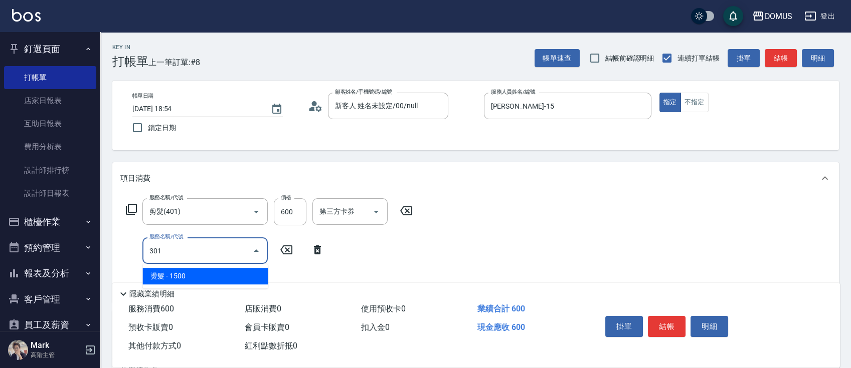
type input "210"
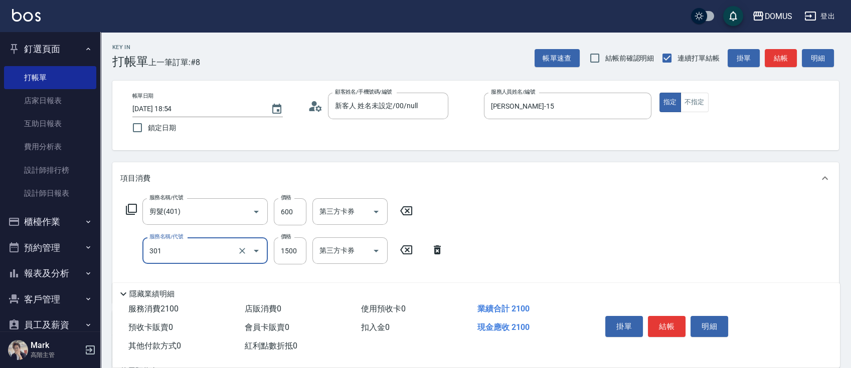
type input "燙髮(301)"
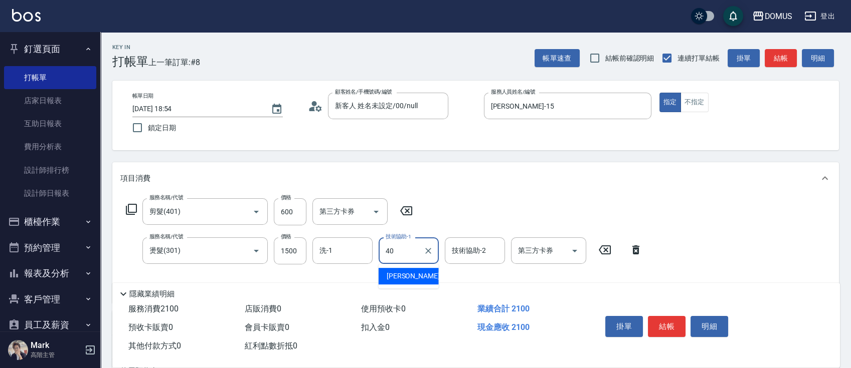
type input "[PERSON_NAME]-40"
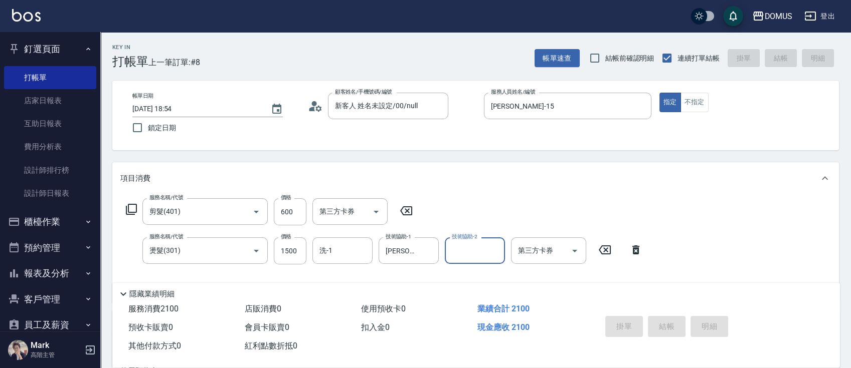
type input "0"
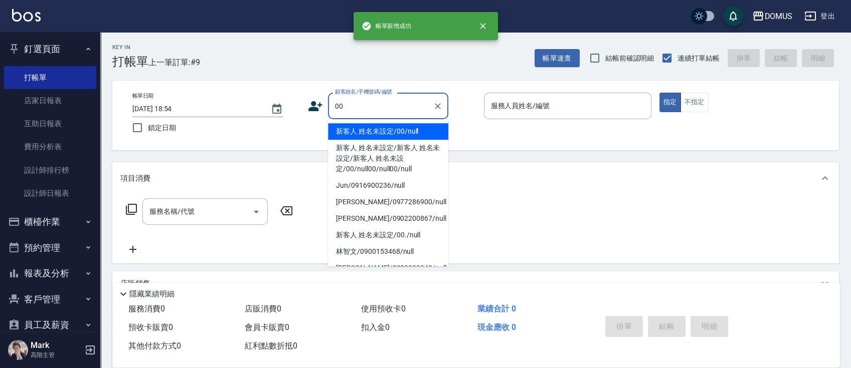
type input "新客人 姓名未設定/00/null"
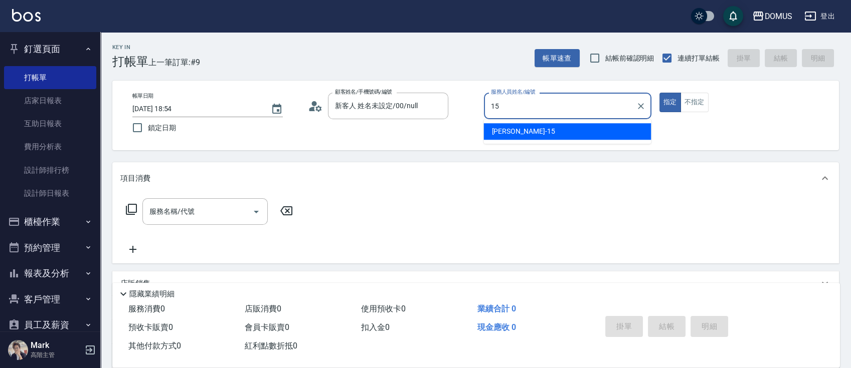
type input "[PERSON_NAME]-15"
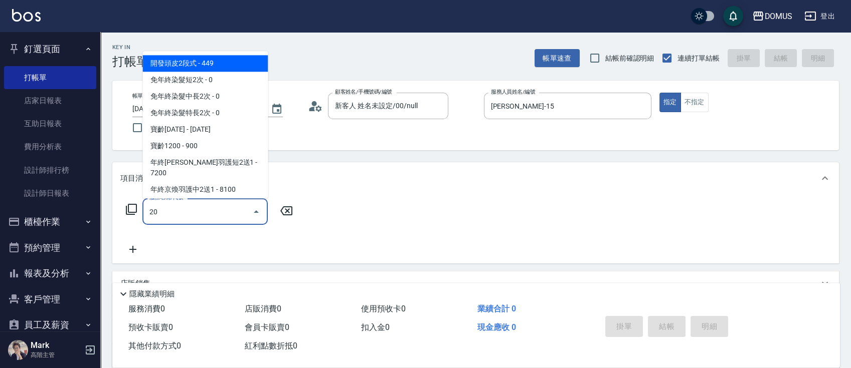
type input "201"
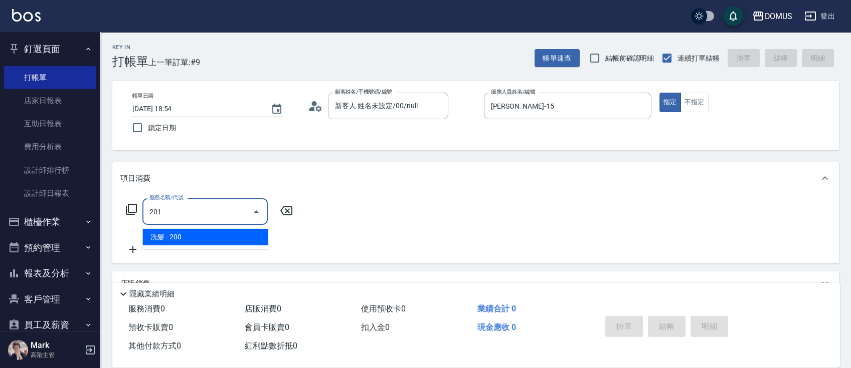
type input "20"
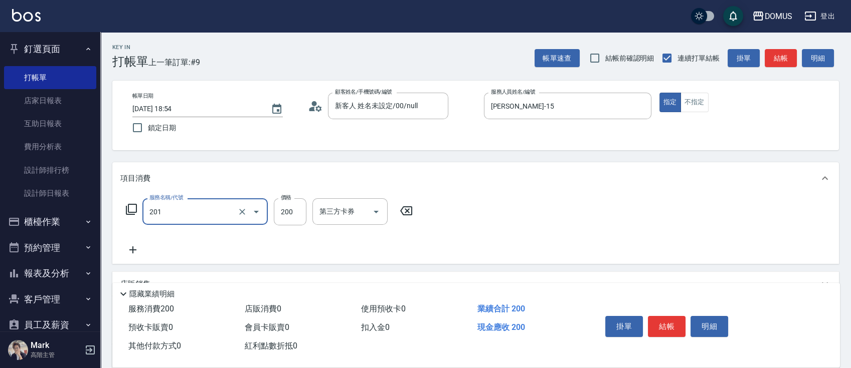
type input "洗髮(201)"
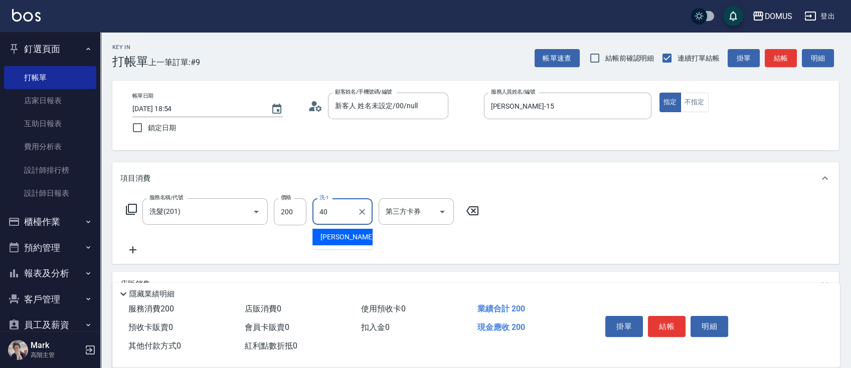
type input "[PERSON_NAME]-40"
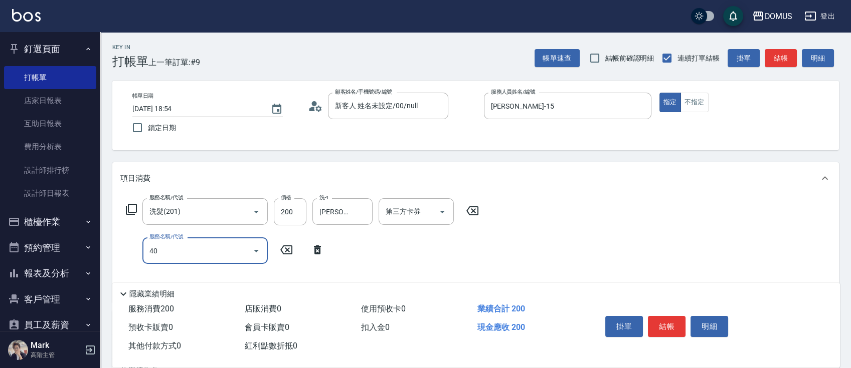
type input "401"
type input "40"
type input "剪髮(401)"
type input "20"
type input "40"
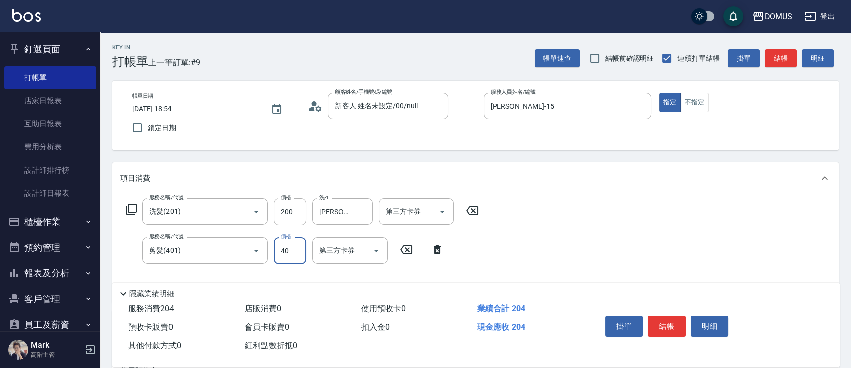
type input "60"
type input "400"
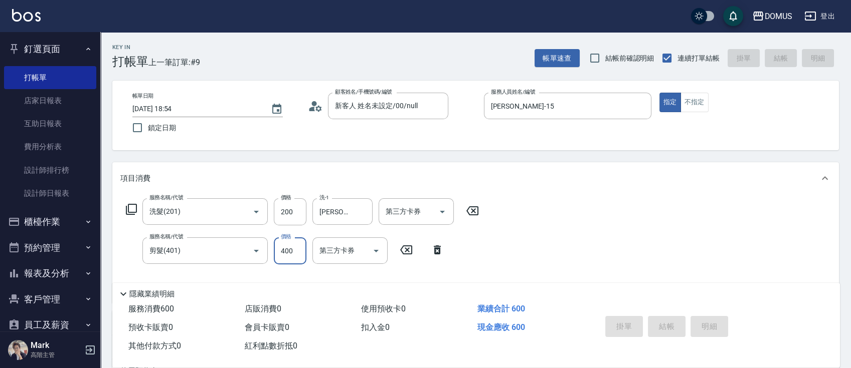
type input "[DATE] 18:55"
type input "0"
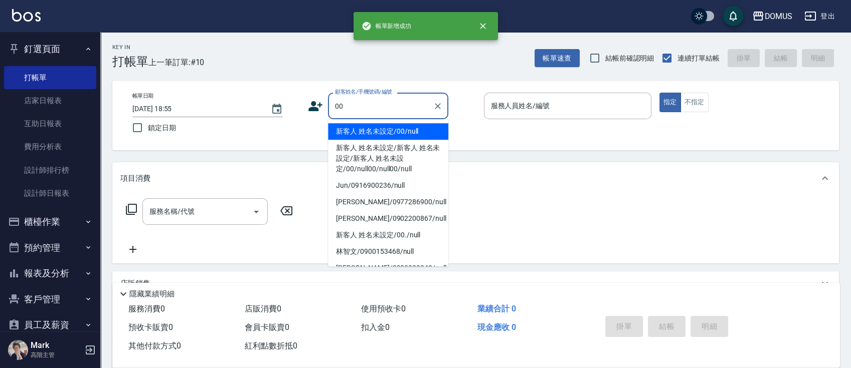
type input "新客人 姓名未設定/00/null"
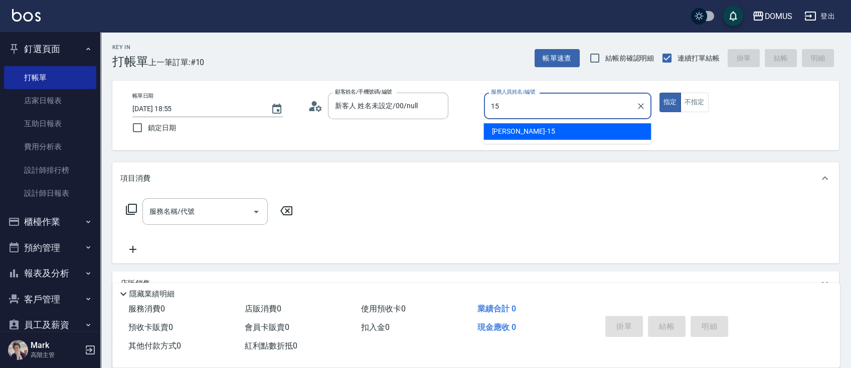
type input "[PERSON_NAME]-15"
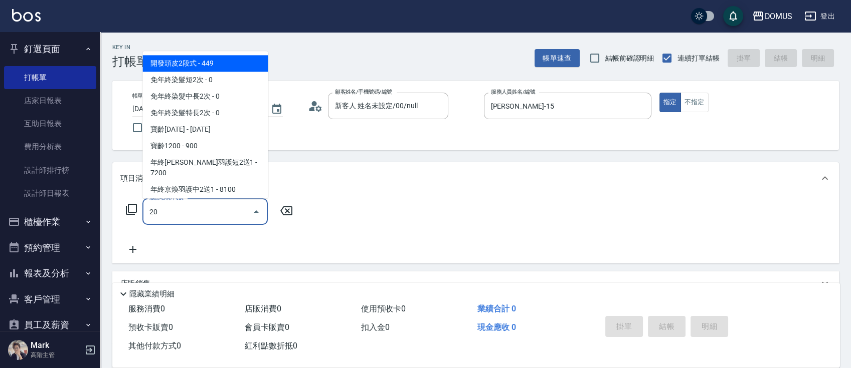
type input "201"
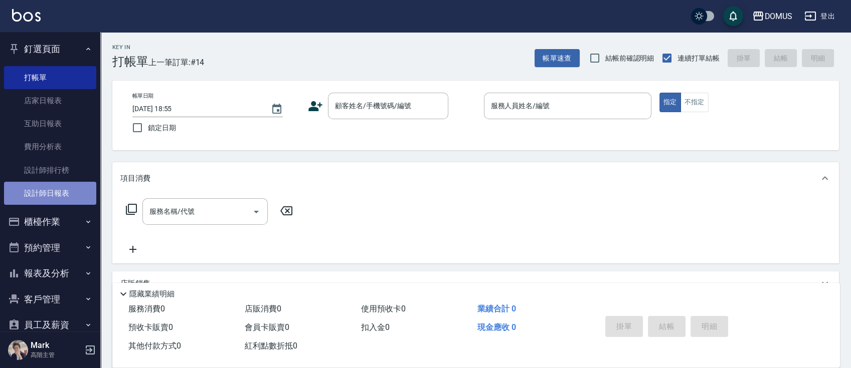
click at [52, 201] on link "設計師日報表" at bounding box center [50, 193] width 92 height 23
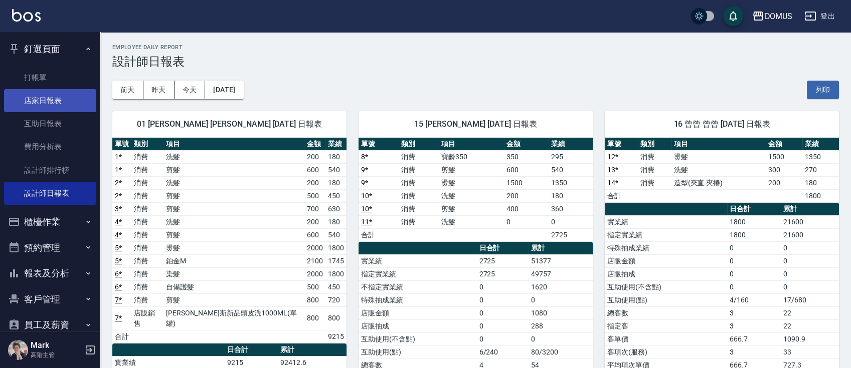
click at [42, 107] on link "店家日報表" at bounding box center [50, 100] width 92 height 23
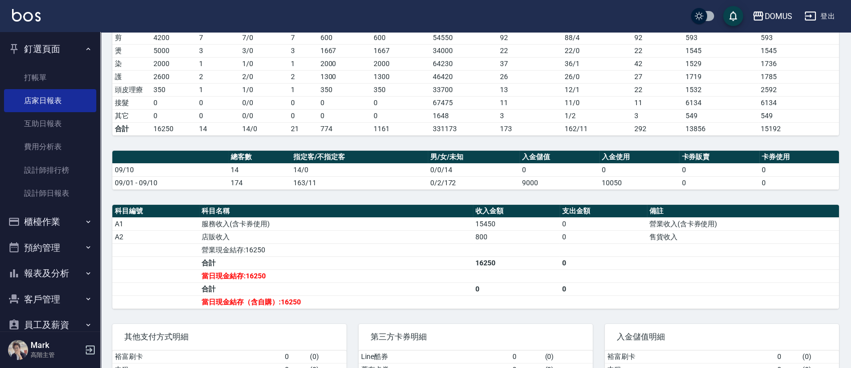
scroll to position [267, 0]
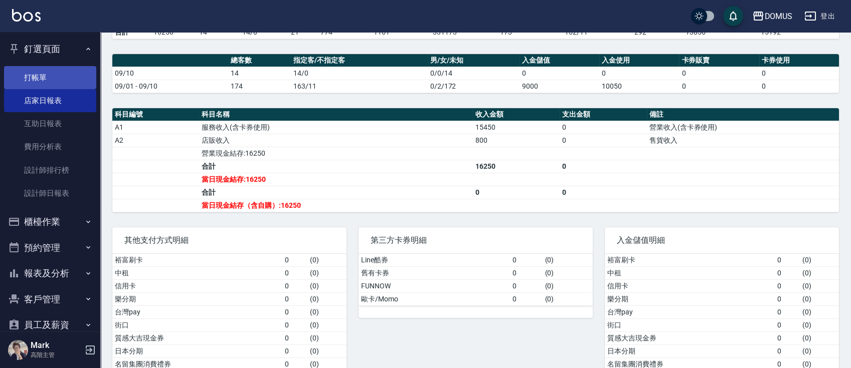
click at [74, 78] on link "打帳單" at bounding box center [50, 77] width 92 height 23
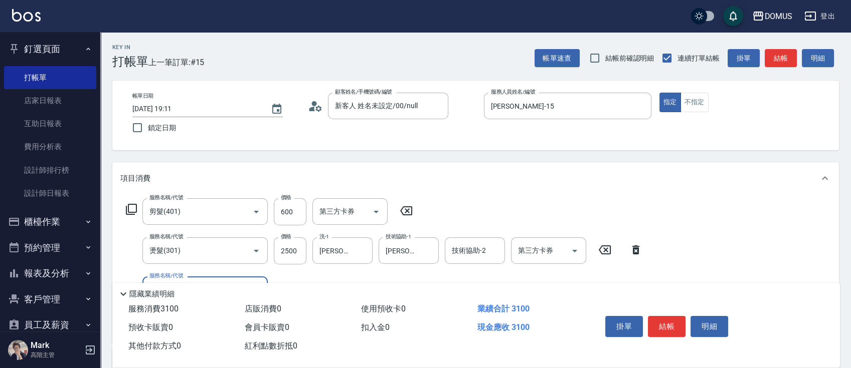
scroll to position [133, 0]
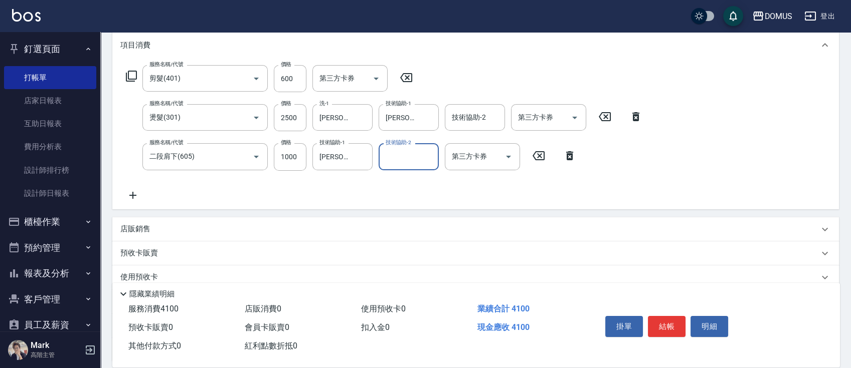
click at [222, 222] on div "店販銷售" at bounding box center [475, 230] width 726 height 24
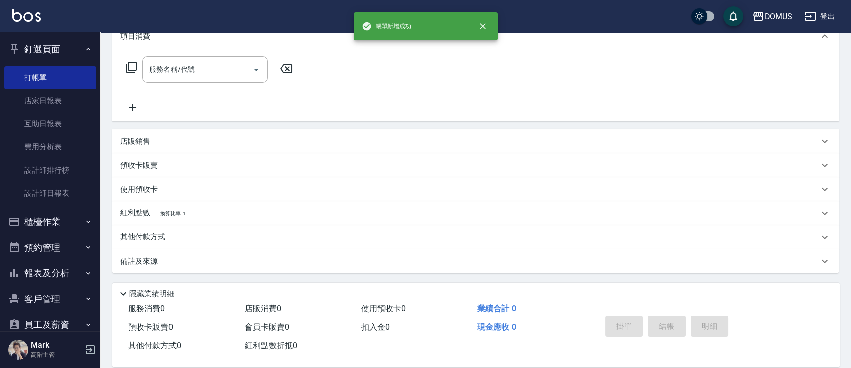
scroll to position [0, 0]
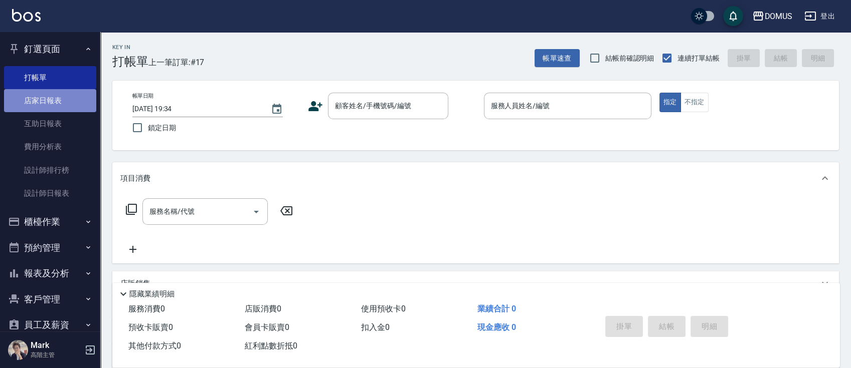
click at [69, 97] on link "店家日報表" at bounding box center [50, 100] width 92 height 23
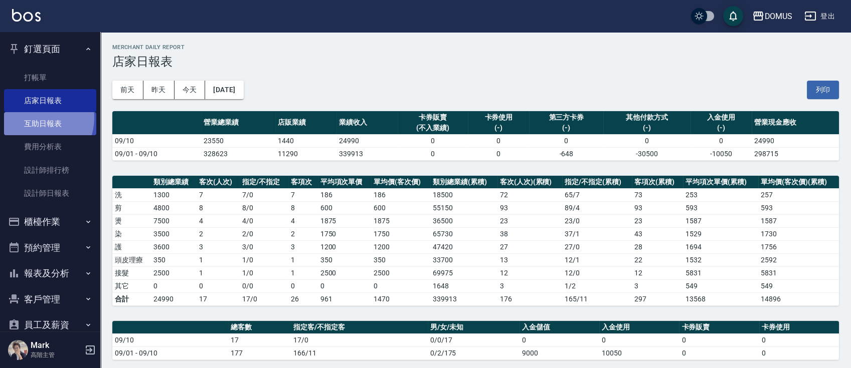
click at [33, 118] on link "互助日報表" at bounding box center [50, 123] width 92 height 23
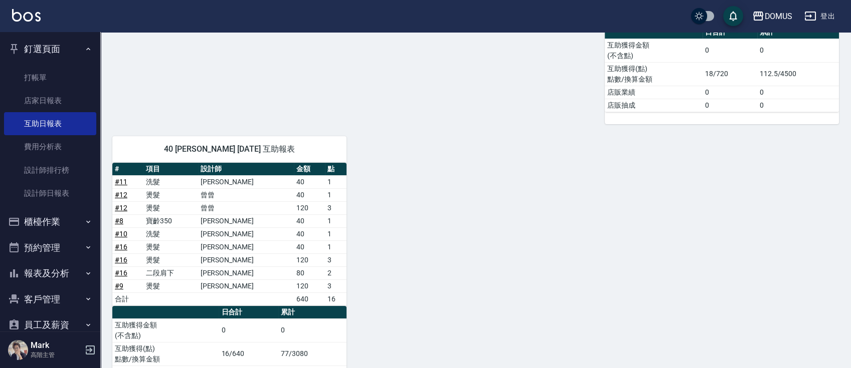
scroll to position [363, 0]
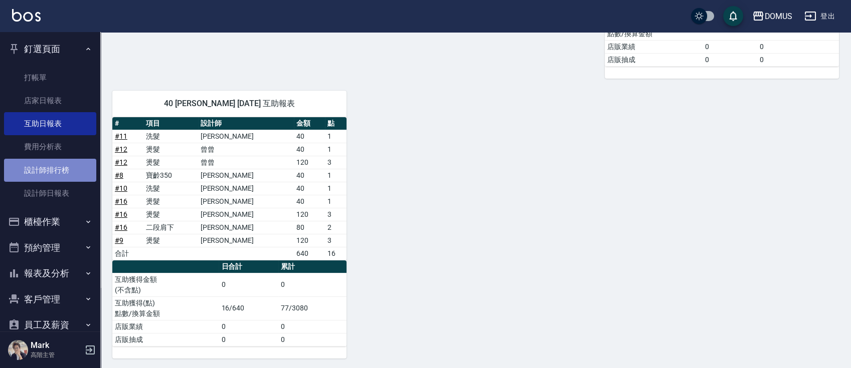
click at [73, 177] on link "設計師排行榜" at bounding box center [50, 170] width 92 height 23
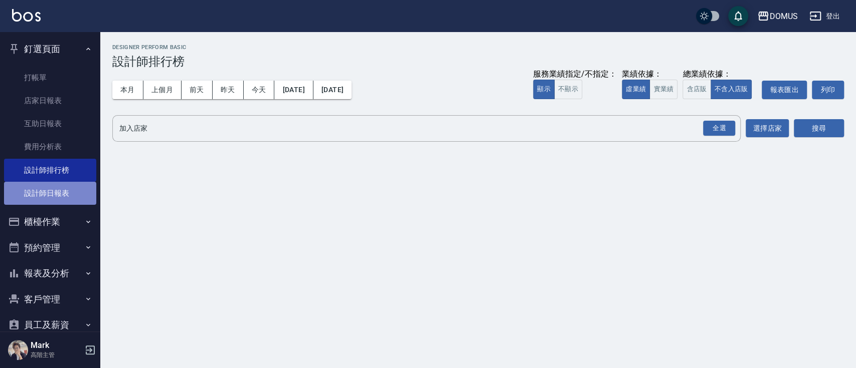
click at [72, 188] on link "設計師日報表" at bounding box center [50, 193] width 92 height 23
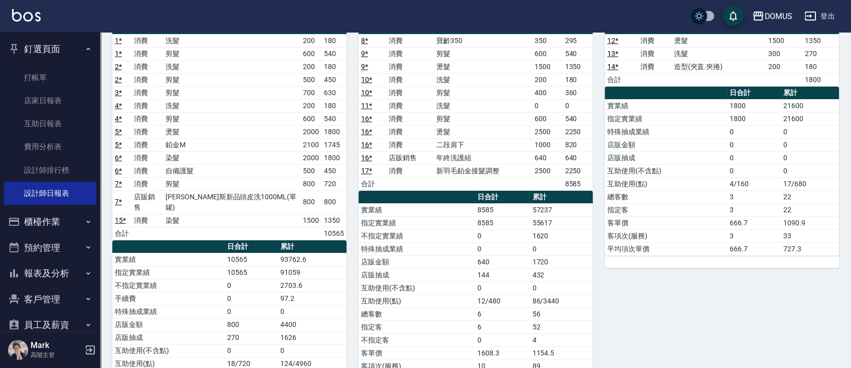
scroll to position [68, 0]
